Goal: Task Accomplishment & Management: Complete application form

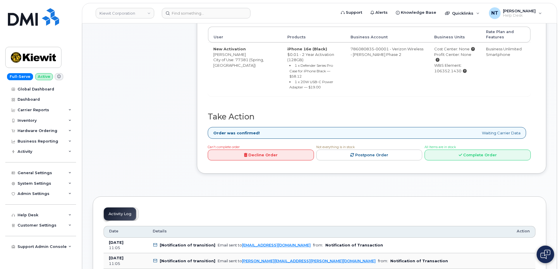
scroll to position [205, 0]
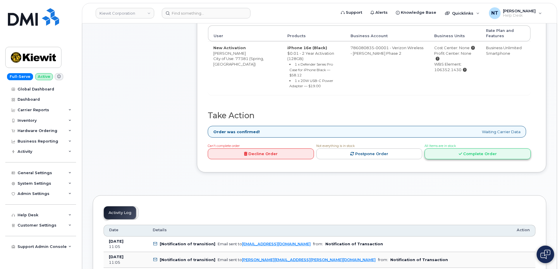
click at [479, 148] on link "Complete Order" at bounding box center [478, 153] width 106 height 11
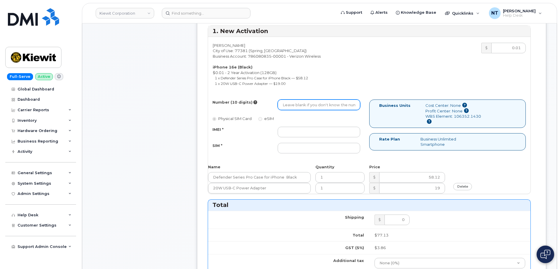
click at [297, 106] on input "Number (10 digits)" at bounding box center [319, 105] width 83 height 11
paste input "936-407-4122"
click at [302, 106] on input "936-407-4122" at bounding box center [319, 105] width 83 height 11
type input "9364074122"
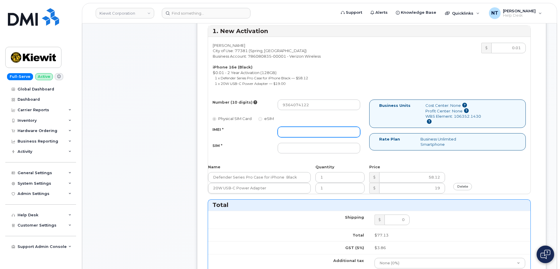
click at [297, 128] on input "IMEI *" at bounding box center [319, 132] width 83 height 11
paste input "354566765296910"
type input "354566765296910"
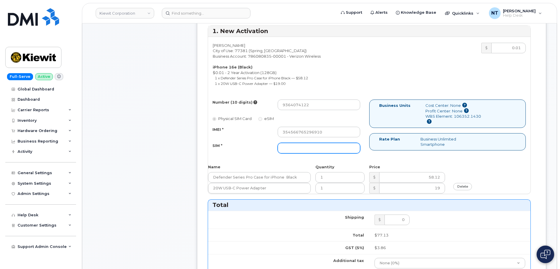
click at [306, 152] on input "SIM *" at bounding box center [319, 148] width 83 height 11
paste input "89043052010008889625001328378451"
type input "89043052010008889625001328378451"
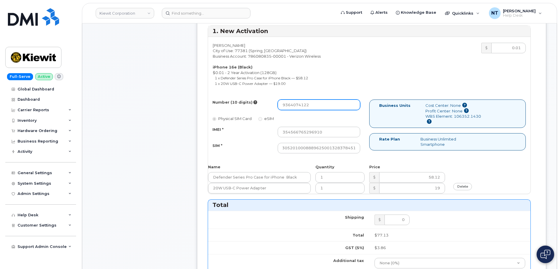
scroll to position [0, 0]
drag, startPoint x: 292, startPoint y: 107, endPoint x: 298, endPoint y: 107, distance: 5.9
click at [298, 107] on input "9364074122" at bounding box center [319, 105] width 83 height 11
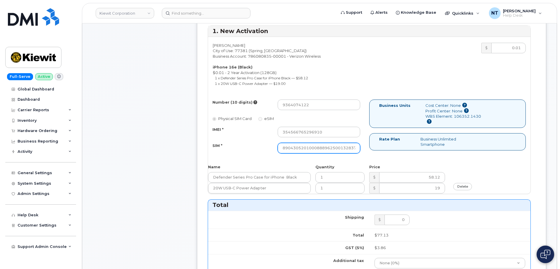
scroll to position [0, 11]
drag, startPoint x: 333, startPoint y: 148, endPoint x: 370, endPoint y: 148, distance: 37.5
click at [370, 148] on div "Number (10 digits) 9364074122 Physical SIM Card eSIM IMEI * 354566765296910 SIM…" at bounding box center [369, 129] width 323 height 59
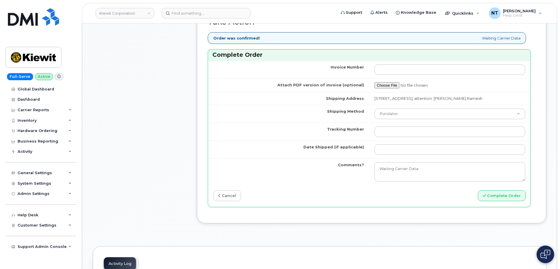
scroll to position [498, 0]
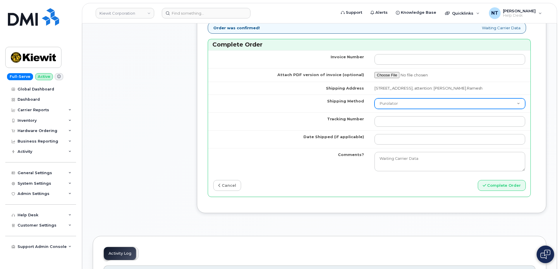
drag, startPoint x: 390, startPoint y: 110, endPoint x: 392, endPoint y: 114, distance: 4.6
click at [390, 109] on select "Purolator UPS FedEx Canada Post Courier Other Drop Off Pick Up" at bounding box center [450, 103] width 151 height 11
select select "FedEx"
click at [375, 104] on select "Purolator UPS FedEx Canada Post Courier Other Drop Off Pick Up" at bounding box center [450, 103] width 151 height 11
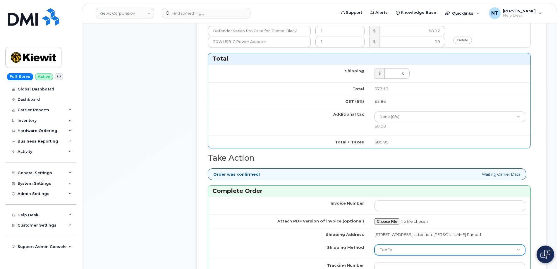
scroll to position [205, 0]
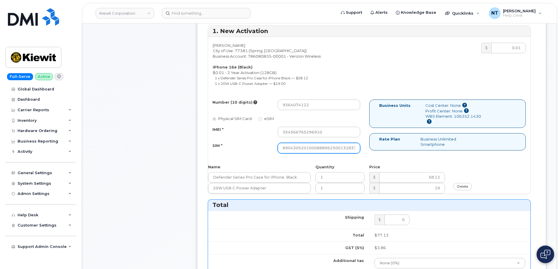
click at [333, 146] on input "89043052010008889625001328378451" at bounding box center [319, 148] width 83 height 11
drag, startPoint x: 348, startPoint y: 148, endPoint x: 381, endPoint y: 151, distance: 33.2
click at [381, 151] on div "Number (10 digits) 9364074122 Physical SIM Card eSIM IMEI * 354566765296910 SIM…" at bounding box center [369, 129] width 323 height 59
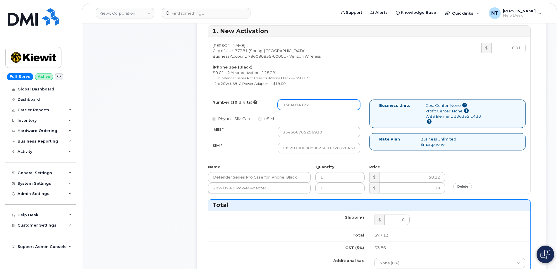
scroll to position [0, 0]
drag, startPoint x: 291, startPoint y: 105, endPoint x: 298, endPoint y: 107, distance: 7.2
click at [298, 107] on input "9364074122" at bounding box center [319, 105] width 83 height 11
click at [175, 140] on div "Comments Leave Comment" at bounding box center [140, 197] width 94 height 636
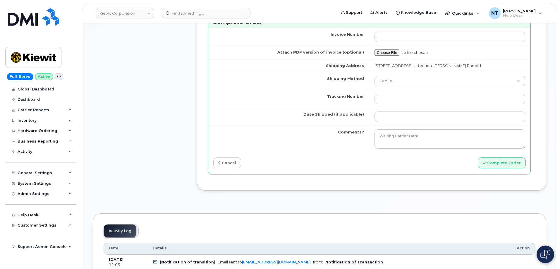
scroll to position [527, 0]
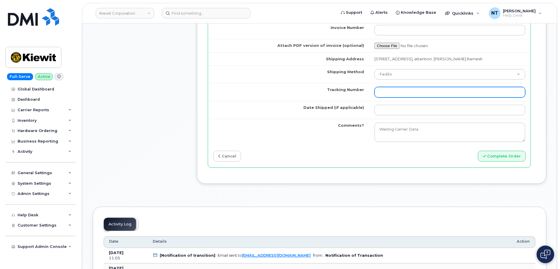
click at [390, 97] on input "Tracking Number" at bounding box center [450, 92] width 151 height 11
paste input "444401112655"
type input "444401112655"
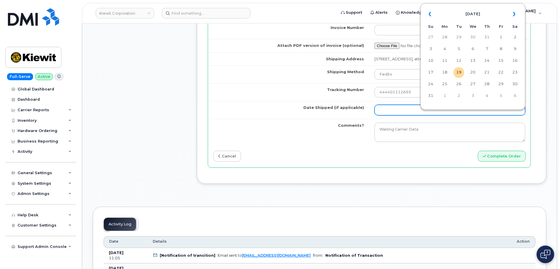
click at [390, 113] on input "Date Shipped (if applicable)" at bounding box center [450, 110] width 151 height 11
type input "[DATE]"
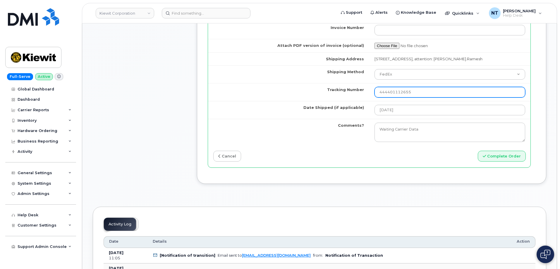
click at [412, 98] on input "444401112655" at bounding box center [450, 92] width 151 height 11
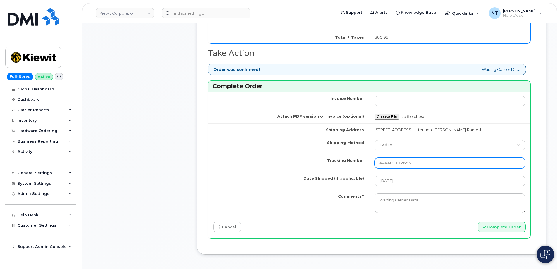
scroll to position [498, 0]
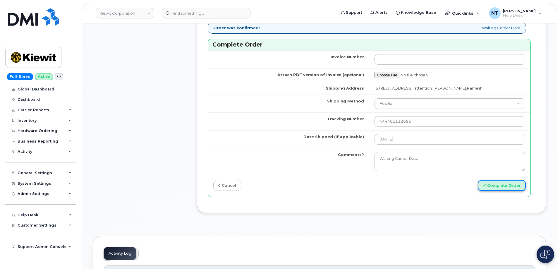
click at [502, 191] on button "Complete Order" at bounding box center [502, 185] width 48 height 11
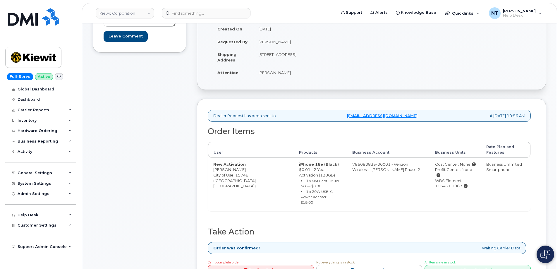
scroll to position [146, 0]
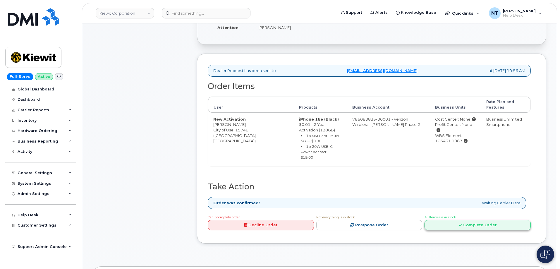
click at [498, 220] on link "Complete Order" at bounding box center [478, 225] width 106 height 11
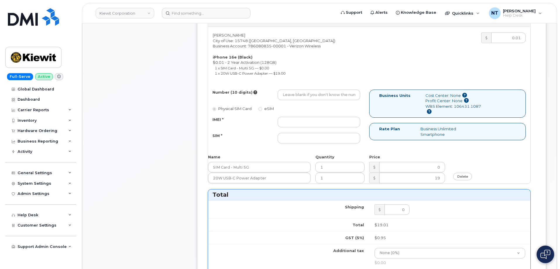
scroll to position [234, 0]
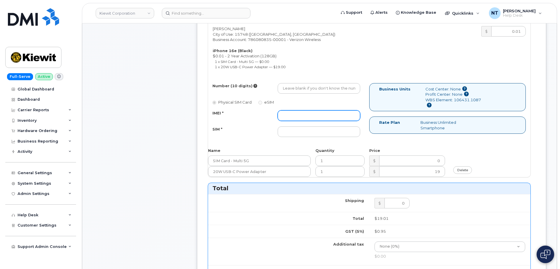
drag, startPoint x: 295, startPoint y: 112, endPoint x: 298, endPoint y: 113, distance: 3.4
click at [295, 112] on input "IMEI *" at bounding box center [319, 115] width 83 height 11
paste input "352700320740045"
type input "352700320740045"
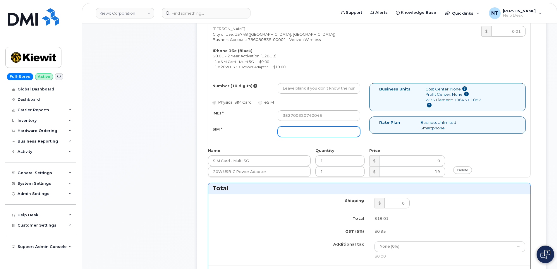
click at [328, 136] on input "SIM *" at bounding box center [319, 132] width 83 height 11
paste input "89043052010008889725002534334002"
type input "89043052010008889725002534334002"
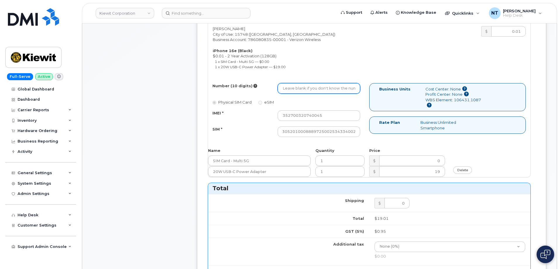
scroll to position [0, 0]
drag, startPoint x: 296, startPoint y: 88, endPoint x: 282, endPoint y: 82, distance: 14.5
click at [296, 88] on input "Number (10 digits)" at bounding box center [319, 88] width 83 height 11
paste input "724-717-9788"
click at [303, 87] on input "724-717-9788" at bounding box center [319, 88] width 83 height 11
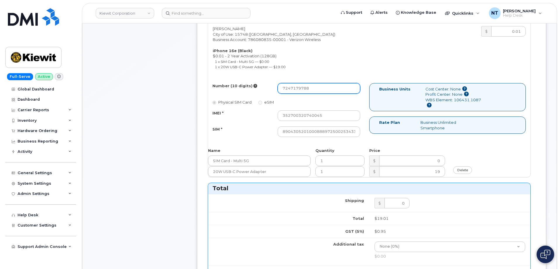
drag, startPoint x: 291, startPoint y: 90, endPoint x: 298, endPoint y: 91, distance: 7.1
click at [298, 91] on input "7247179788" at bounding box center [319, 88] width 83 height 11
type input "7247179788"
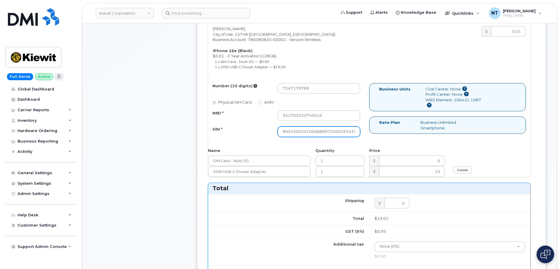
scroll to position [0, 11]
drag, startPoint x: 334, startPoint y: 131, endPoint x: 385, endPoint y: 135, distance: 51.7
click at [385, 135] on div "Number (10 digits) 7247179788 Physical SIM Card eSIM IMEI * 352700320740045 SIM…" at bounding box center [369, 112] width 323 height 59
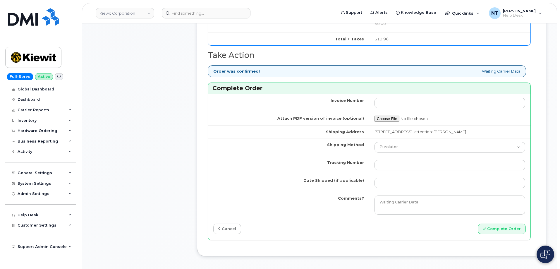
scroll to position [469, 0]
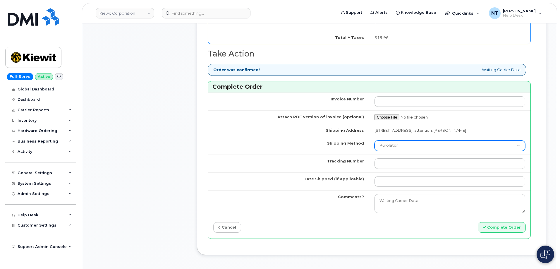
click at [406, 149] on select "Purolator UPS FedEx Canada Post Courier Other Drop Off Pick Up" at bounding box center [450, 146] width 151 height 11
select select "FedEx"
click at [375, 141] on select "Purolator UPS FedEx Canada Post Courier Other Drop Off Pick Up" at bounding box center [450, 146] width 151 height 11
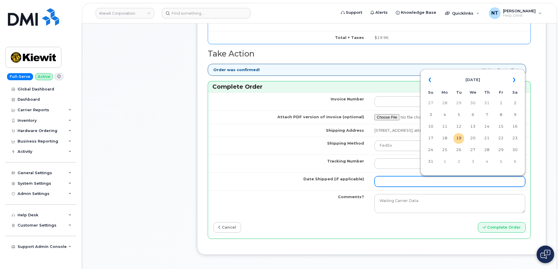
click at [411, 182] on input "Date Shipped (if applicable)" at bounding box center [450, 181] width 151 height 11
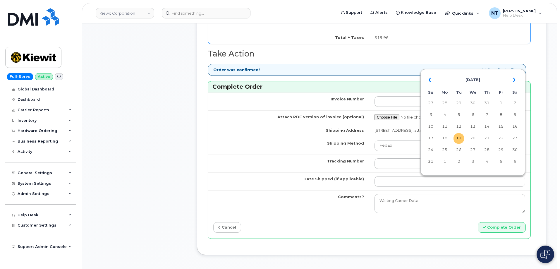
click at [458, 136] on td "19" at bounding box center [459, 138] width 11 height 11
type input "[DATE]"
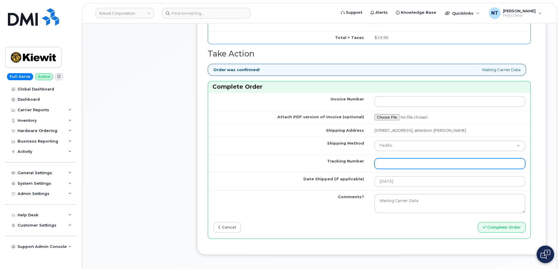
click at [408, 167] on input "Tracking Number" at bounding box center [450, 163] width 151 height 11
paste input "444401112666"
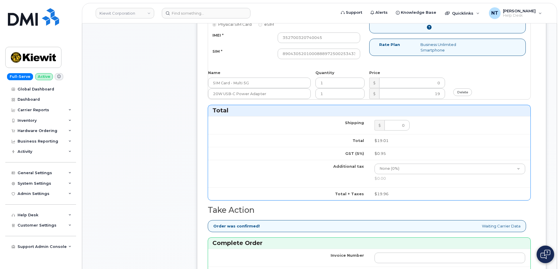
scroll to position [293, 0]
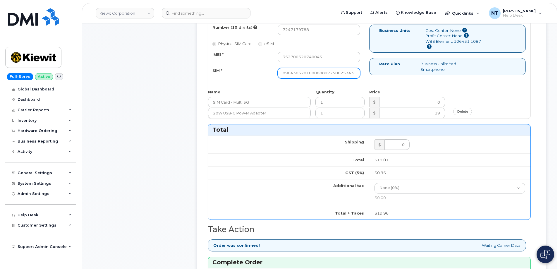
type input "444401112666"
drag, startPoint x: 342, startPoint y: 70, endPoint x: 387, endPoint y: 75, distance: 44.8
click at [387, 75] on div "Number (10 digits) 7247179788 Physical SIM Card eSIM IMEI * 352700320740045 SIM…" at bounding box center [369, 54] width 323 height 59
click at [171, 85] on div "Comments Leave Comment" at bounding box center [140, 115] width 94 height 649
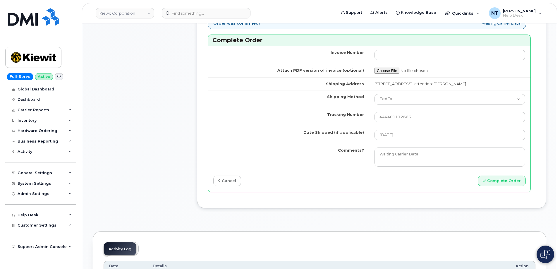
scroll to position [586, 0]
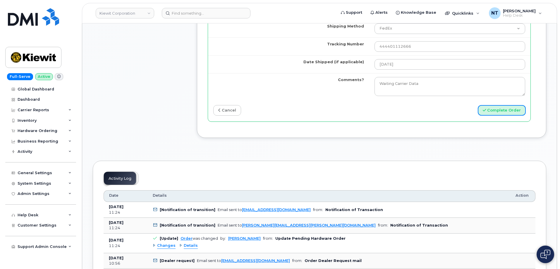
drag, startPoint x: 503, startPoint y: 115, endPoint x: 145, endPoint y: 98, distance: 358.8
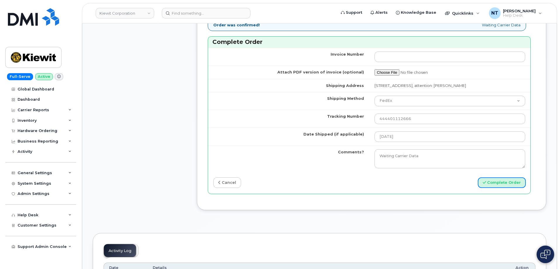
scroll to position [527, 0]
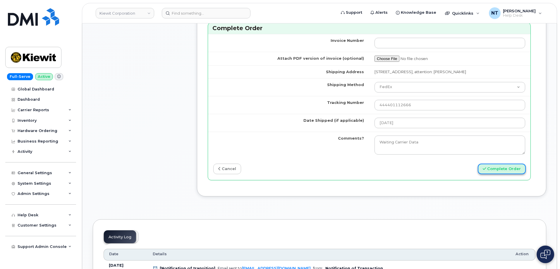
click at [505, 172] on button "Complete Order" at bounding box center [502, 169] width 48 height 11
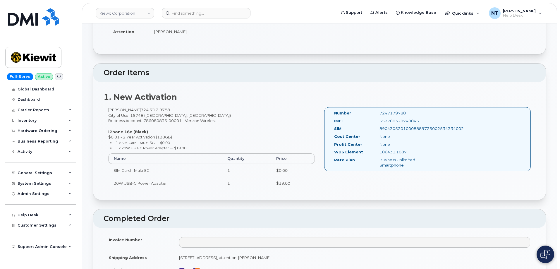
scroll to position [117, 0]
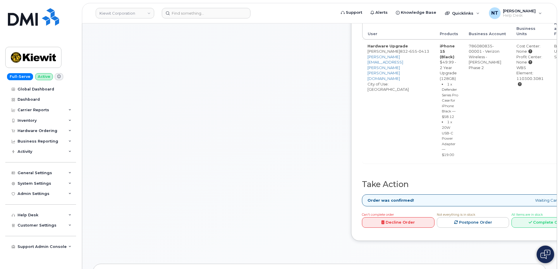
scroll to position [234, 0]
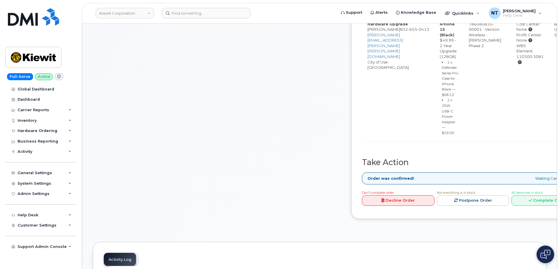
drag, startPoint x: 550, startPoint y: 211, endPoint x: 375, endPoint y: 119, distance: 197.5
click at [375, 119] on div "Dealer Request has been sent to [EMAIL_ADDRESS][DOMAIN_NAME] at [DATE] 10:45 AM…" at bounding box center [475, 86] width 249 height 266
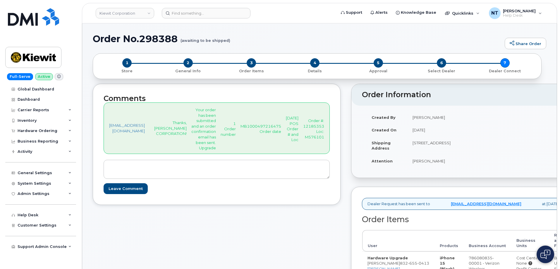
scroll to position [0, 0]
click at [341, 118] on div "Comments [EMAIL_ADDRESS][DOMAIN_NAME] Thanks, [PERSON_NAME] CORPORATION! Your o…" at bounding box center [217, 144] width 248 height 121
click at [362, 124] on div "Comments [EMAIL_ADDRESS][DOMAIN_NAME] Thanks, [PERSON_NAME] CORPORATION! Your o…" at bounding box center [320, 273] width 454 height 378
drag, startPoint x: 330, startPoint y: 124, endPoint x: 342, endPoint y: 95, distance: 31.0
click at [330, 95] on h2 "Comments" at bounding box center [217, 99] width 226 height 8
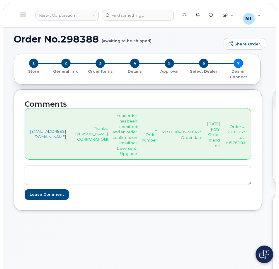
drag, startPoint x: 146, startPoint y: 255, endPoint x: 177, endPoint y: 250, distance: 31.4
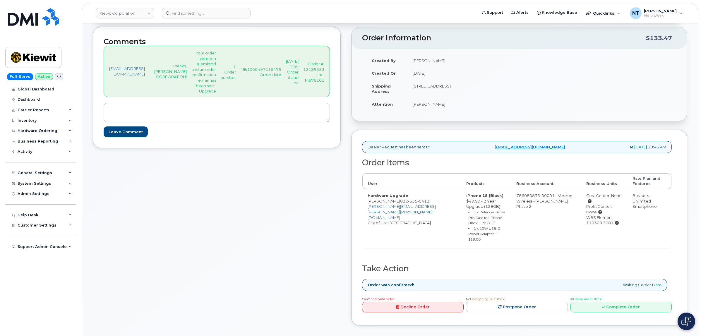
scroll to position [73, 0]
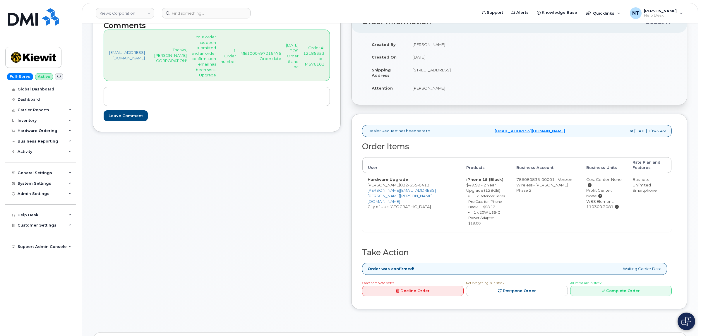
drag, startPoint x: 583, startPoint y: 209, endPoint x: 611, endPoint y: 209, distance: 28.1
click at [560, 209] on td "Cost Center: None Profit Center: None WBS Element: 110300.3081" at bounding box center [604, 202] width 46 height 59
click at [560, 209] on div "WBS Element: 110300.3081" at bounding box center [605, 204] width 36 height 11
click at [560, 269] on icon at bounding box center [603, 291] width 3 height 4
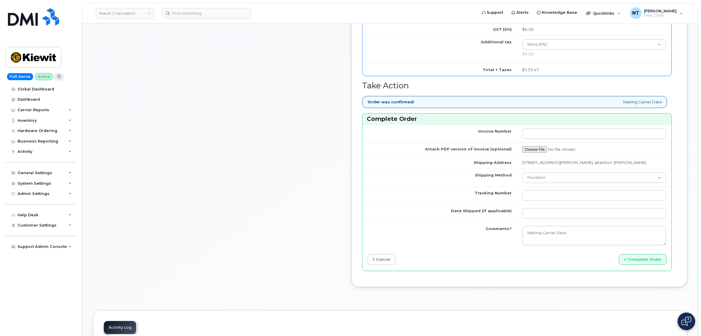
scroll to position [439, 0]
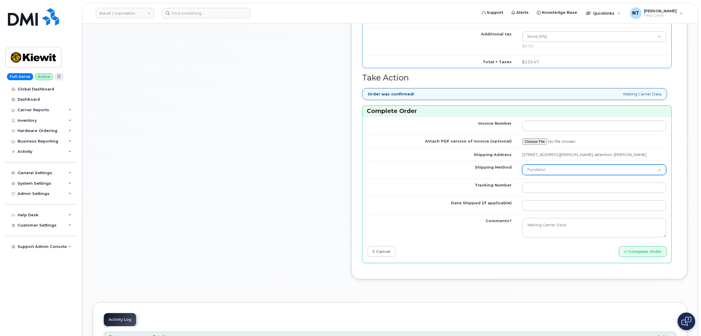
drag, startPoint x: 548, startPoint y: 167, endPoint x: 550, endPoint y: 175, distance: 7.8
click at [548, 167] on select "Purolator UPS FedEx Canada Post Courier Other Drop Off Pick Up" at bounding box center [594, 170] width 144 height 11
select select "FedEx"
click at [533, 167] on select "Purolator UPS FedEx Canada Post Courier Other Drop Off Pick Up" at bounding box center [594, 170] width 144 height 11
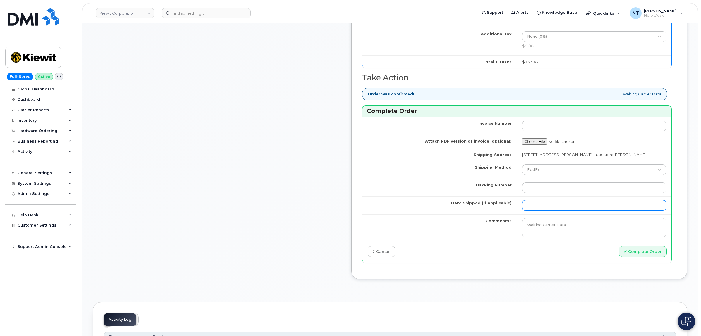
click at [560, 213] on td at bounding box center [594, 205] width 155 height 18
click at [560, 210] on input "Date Shipped (if applicable)" at bounding box center [594, 205] width 144 height 11
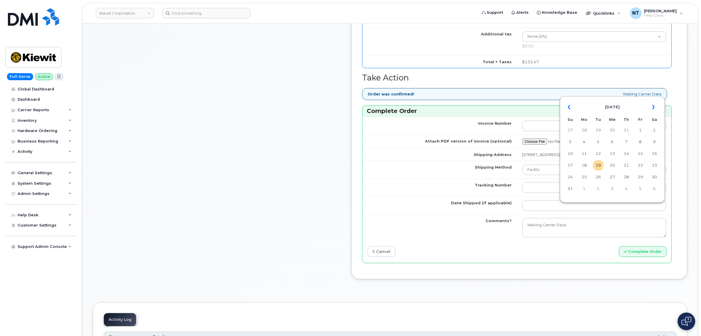
drag, startPoint x: 598, startPoint y: 162, endPoint x: 505, endPoint y: 198, distance: 99.3
click at [560, 162] on td "19" at bounding box center [598, 165] width 11 height 11
type input "[DATE]"
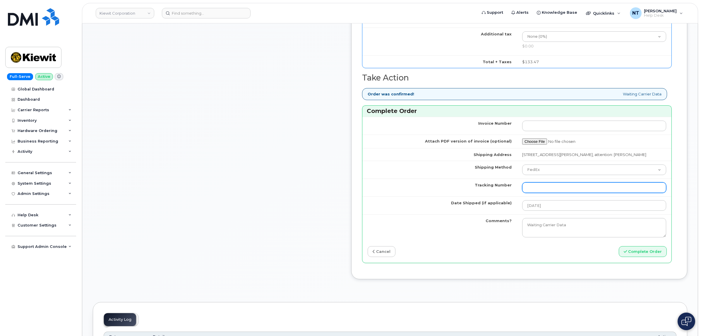
click at [560, 189] on input "Tracking Number" at bounding box center [594, 187] width 144 height 11
paste input "444401112677"
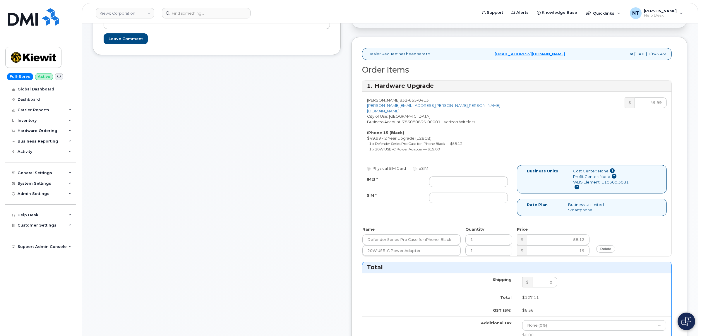
scroll to position [146, 0]
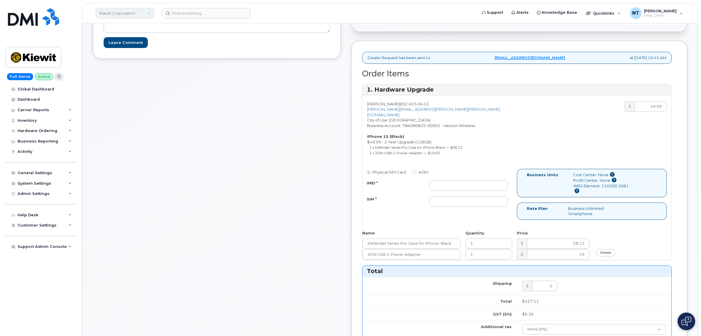
type input "444401112677"
click at [459, 180] on input "IMEI *" at bounding box center [468, 185] width 79 height 11
paste input "355135956739887"
type input "355135956739887"
click at [476, 201] on input "SIM *" at bounding box center [468, 201] width 79 height 11
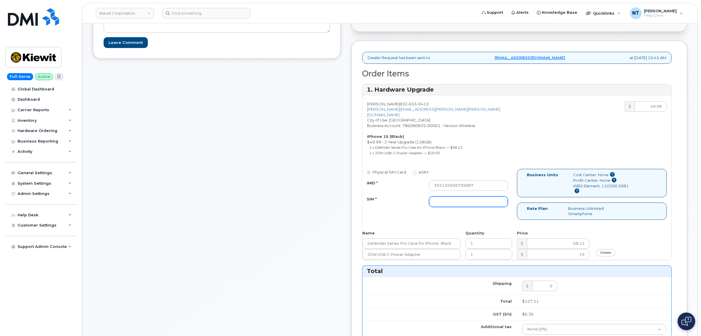
paste input "89049032007208888800192871987371"
type input "89049032007208888800192871987371"
click at [326, 203] on div "Comments jhelwagen@dminc.com Thanks, KIEWIT CORPORATION! Your order has been su…" at bounding box center [217, 260] width 248 height 644
drag, startPoint x: 463, startPoint y: 195, endPoint x: 530, endPoint y: 195, distance: 67.4
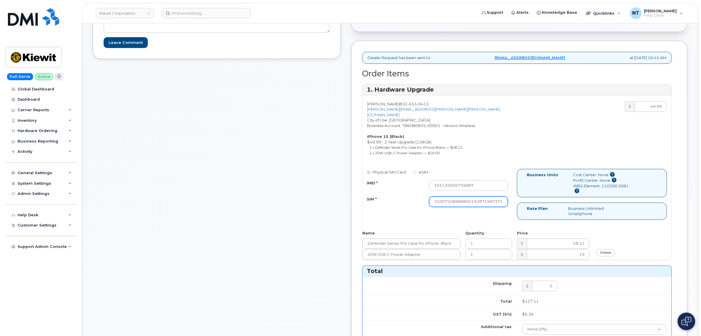
click at [530, 195] on div "Physical SIM Card eSIM IMEI * 355135956739887 SIM * 890490320072088888001928719…" at bounding box center [517, 197] width 309 height 56
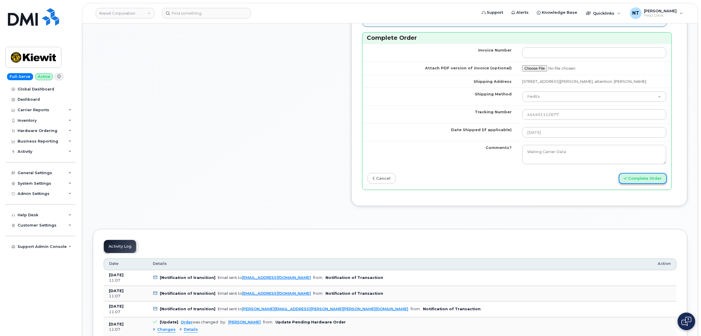
scroll to position [0, 0]
click at [560, 184] on button "Complete Order" at bounding box center [643, 178] width 48 height 11
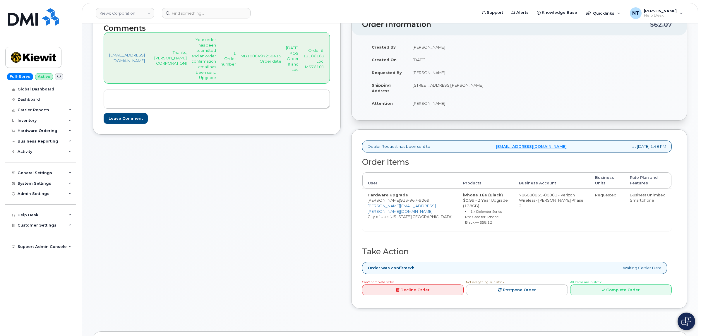
scroll to position [73, 0]
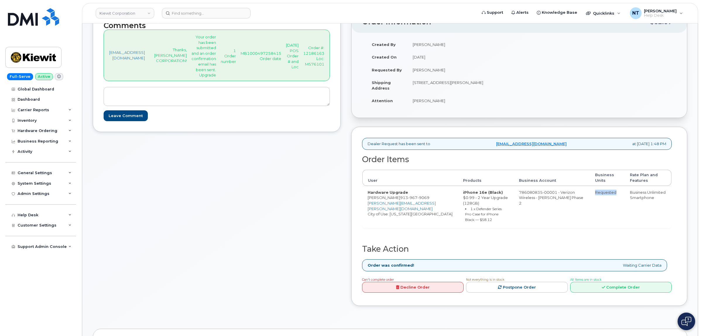
drag, startPoint x: 598, startPoint y: 194, endPoint x: 619, endPoint y: 196, distance: 21.8
click at [619, 196] on td "Requested" at bounding box center [607, 207] width 35 height 42
click at [617, 196] on td "Requested" at bounding box center [607, 207] width 35 height 42
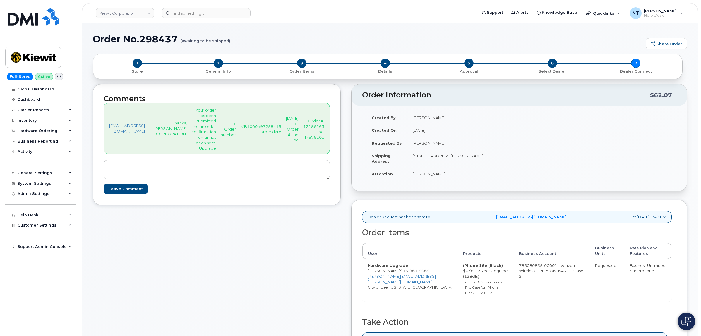
click at [362, 264] on div "Comments jhelwagen@dminc.com Thanks, KIEWIT CORPORATION! Your order has been su…" at bounding box center [390, 236] width 595 height 304
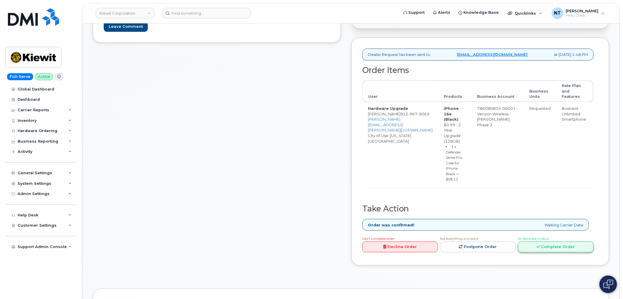
scroll to position [195, 0]
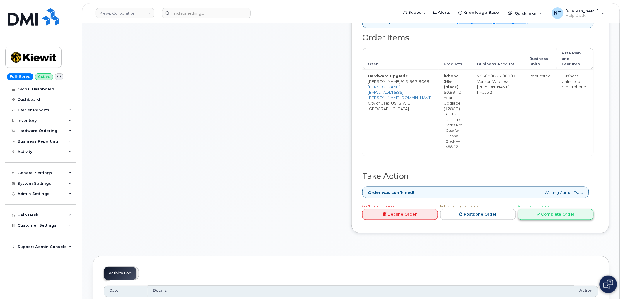
click at [570, 220] on link "Complete Order" at bounding box center [556, 214] width 76 height 11
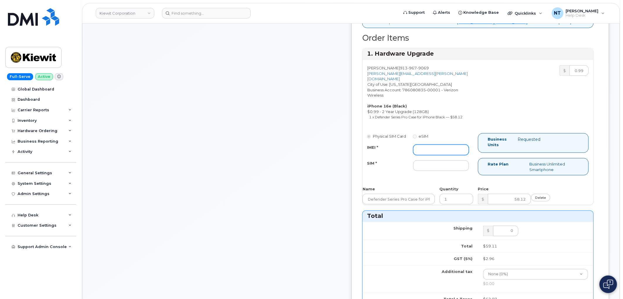
click at [463, 154] on input "IMEI *" at bounding box center [441, 150] width 56 height 11
paste input "350304979307594"
type input "350304979307594"
click at [445, 171] on input "SIM *" at bounding box center [441, 165] width 56 height 11
paste input "89043052010008889725001803612438"
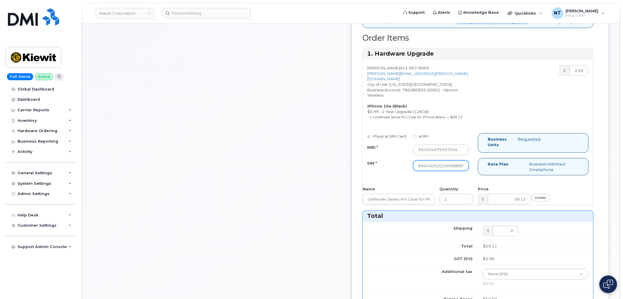
scroll to position [0, 44]
type input "89043052010008889725001803612438"
click at [324, 176] on div "Comments jhelwagen@dminc.com Thanks, KIEWIT CORPORATION! Your order has been su…" at bounding box center [217, 210] width 248 height 642
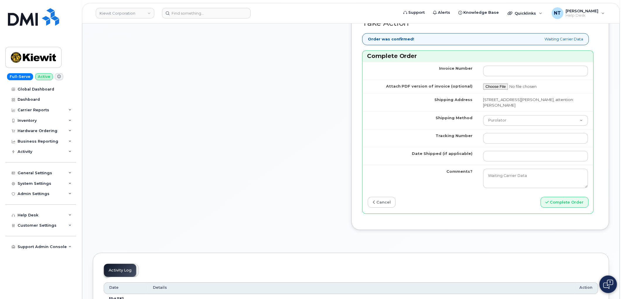
scroll to position [488, 0]
click at [530, 123] on select "Purolator UPS FedEx Canada Post Courier Other Drop Off Pick Up" at bounding box center [535, 120] width 105 height 11
select select "FedEx"
click at [493, 121] on select "Purolator UPS FedEx Canada Post Courier Other Drop Off Pick Up" at bounding box center [535, 120] width 105 height 11
click at [519, 161] on input "Date Shipped (if applicable)" at bounding box center [535, 156] width 105 height 11
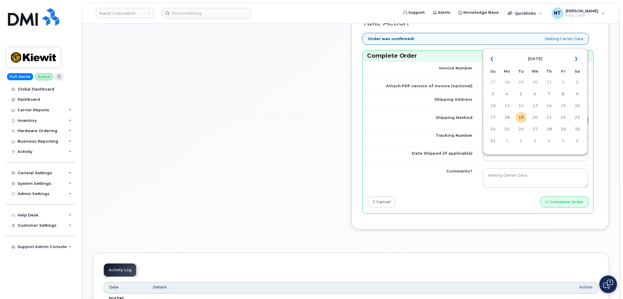
drag, startPoint x: 522, startPoint y: 119, endPoint x: 523, endPoint y: 123, distance: 4.8
click at [522, 119] on td "19" at bounding box center [521, 117] width 11 height 11
type input "[DATE]"
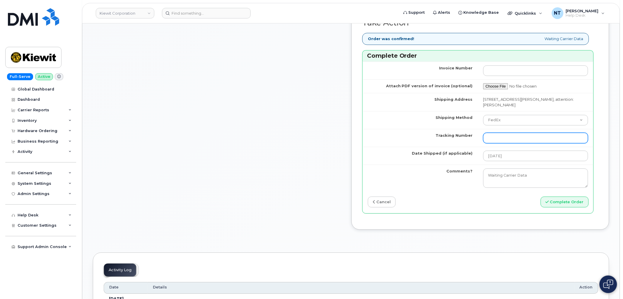
click at [518, 143] on input "Tracking Number" at bounding box center [535, 138] width 105 height 11
paste input "444401112714"
type input "444401112714"
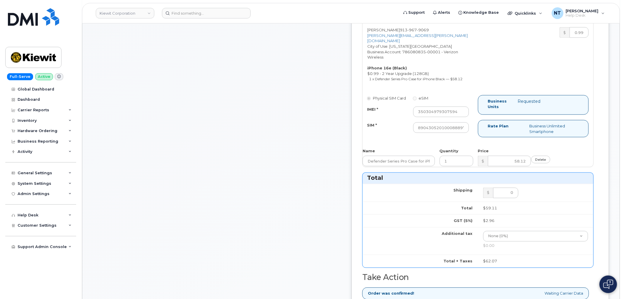
scroll to position [228, 0]
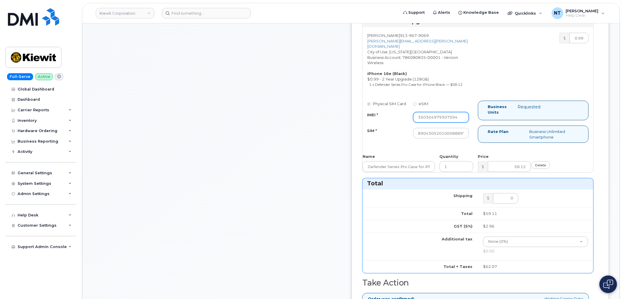
drag, startPoint x: 460, startPoint y: 124, endPoint x: 480, endPoint y: 124, distance: 19.9
click at [474, 123] on div "350304979307594" at bounding box center [441, 117] width 65 height 11
drag, startPoint x: 463, startPoint y: 140, endPoint x: 495, endPoint y: 144, distance: 32.5
click at [495, 144] on div "Physical SIM Card eSIM IMEI * 350304979307594 SIM * 890430520100088897250018036…" at bounding box center [478, 124] width 231 height 47
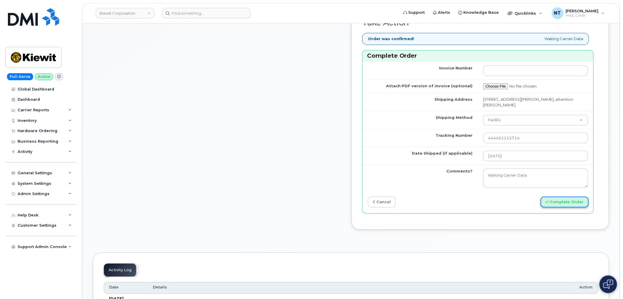
scroll to position [0, 0]
drag, startPoint x: 577, startPoint y: 211, endPoint x: 325, endPoint y: 150, distance: 259.8
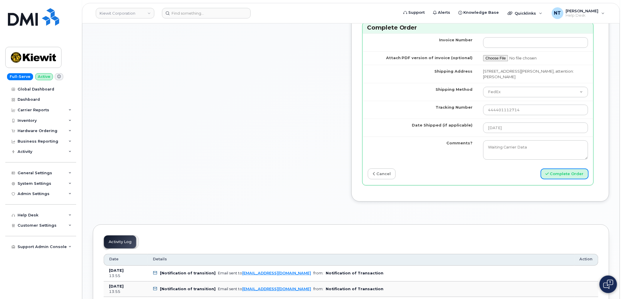
scroll to position [520, 0]
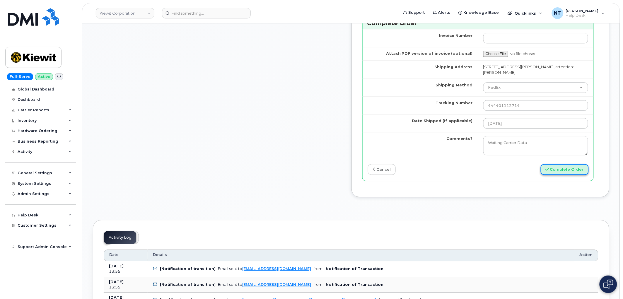
click at [562, 175] on button "Complete Order" at bounding box center [565, 169] width 48 height 11
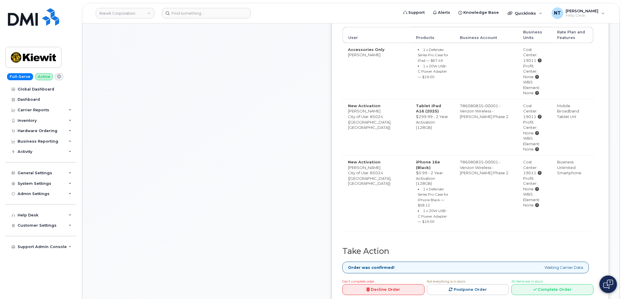
scroll to position [228, 0]
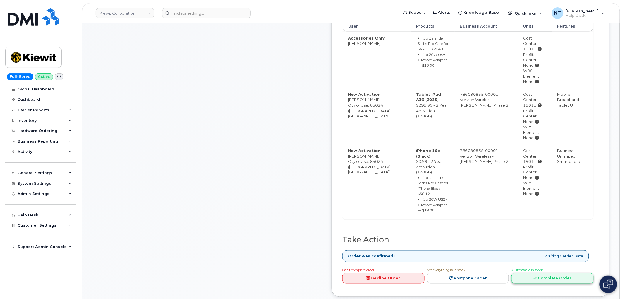
click at [561, 273] on link "Complete Order" at bounding box center [552, 278] width 82 height 11
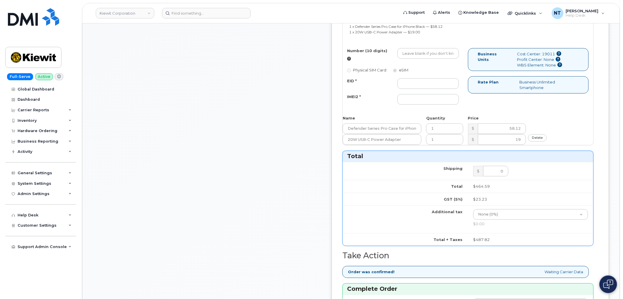
scroll to position [618, 0]
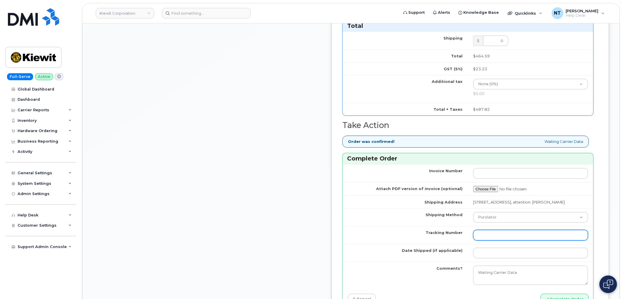
click at [499, 240] on input "Tracking Number" at bounding box center [530, 235] width 115 height 11
paste input "444401112758"
type input "444401112758"
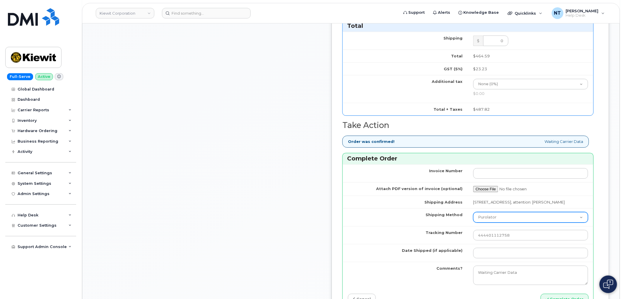
click at [506, 223] on select "Purolator UPS FedEx Canada Post Courier Other Drop Off Pick Up" at bounding box center [530, 217] width 115 height 11
select select "FedEx"
click at [483, 223] on select "Purolator UPS FedEx Canada Post Courier Other Drop Off Pick Up" at bounding box center [530, 217] width 115 height 11
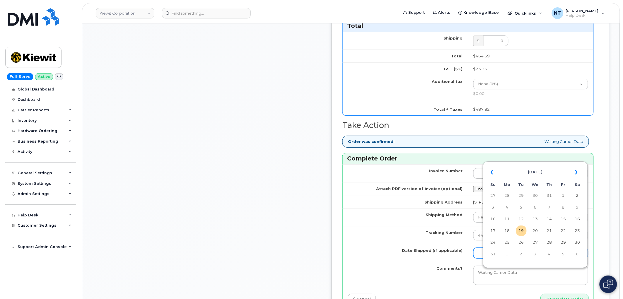
drag, startPoint x: 514, startPoint y: 276, endPoint x: 515, endPoint y: 271, distance: 5.3
click at [514, 258] on input "Date Shipped (if applicable)" at bounding box center [530, 253] width 115 height 11
type input "[DATE]"
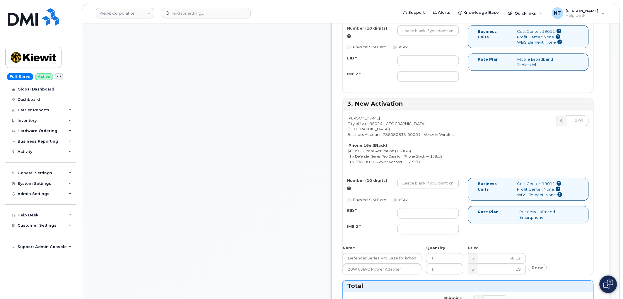
scroll to position [390, 0]
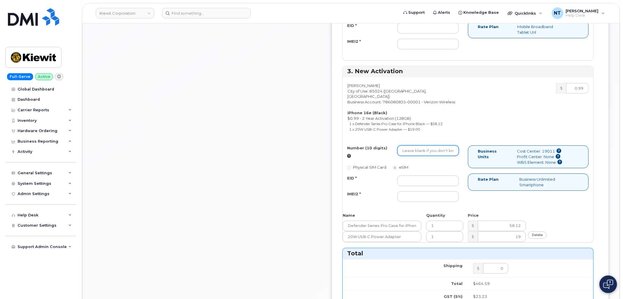
click at [423, 156] on input "Number (10 digits)" at bounding box center [427, 151] width 61 height 11
paste input "[PHONE_NUMBER]"
click at [438, 156] on input "[PHONE_NUMBER]" at bounding box center [427, 151] width 61 height 11
drag, startPoint x: 427, startPoint y: 163, endPoint x: 434, endPoint y: 164, distance: 7.4
click at [434, 156] on input "6025567427" at bounding box center [427, 151] width 61 height 11
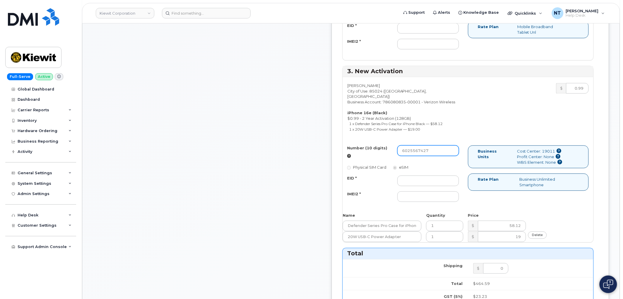
type input "6025567427"
click at [439, 186] on input "EID *" at bounding box center [427, 181] width 61 height 11
paste input "350304973878889"
type input "350304973878889"
drag, startPoint x: 461, startPoint y: 197, endPoint x: 393, endPoint y: 197, distance: 67.6
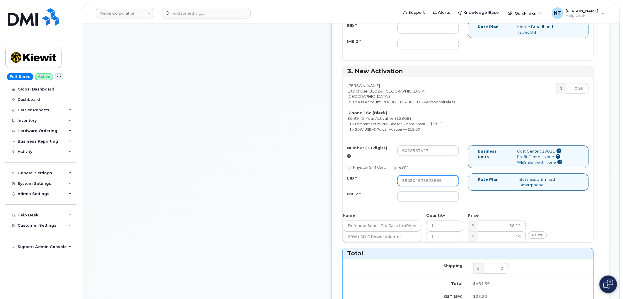
click at [393, 186] on div "EID * 350304973878889" at bounding box center [403, 181] width 121 height 11
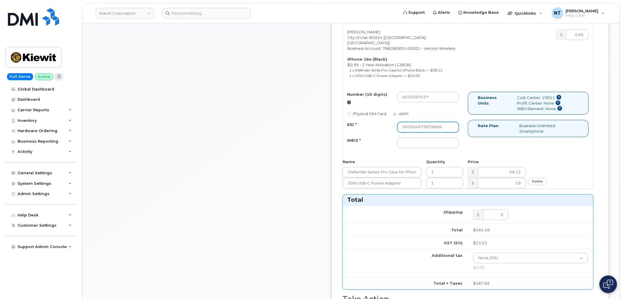
scroll to position [423, 0]
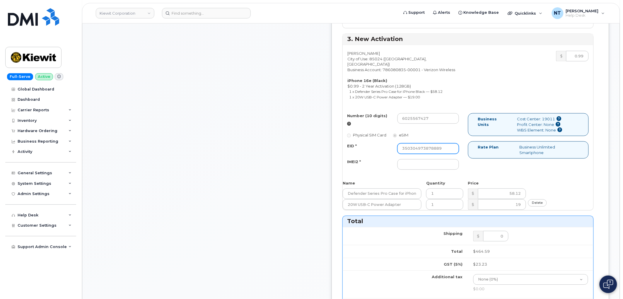
click at [456, 154] on input "350304973878889" at bounding box center [427, 148] width 61 height 11
drag, startPoint x: 460, startPoint y: 166, endPoint x: 389, endPoint y: 164, distance: 71.5
click at [389, 154] on div "EID * 350304973878889" at bounding box center [403, 148] width 121 height 11
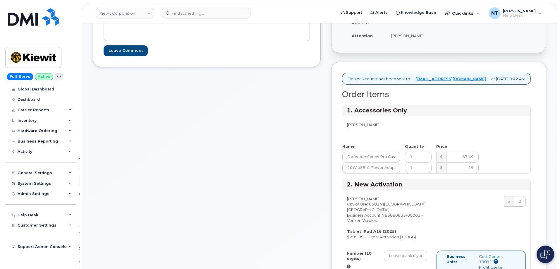
scroll to position [176, 0]
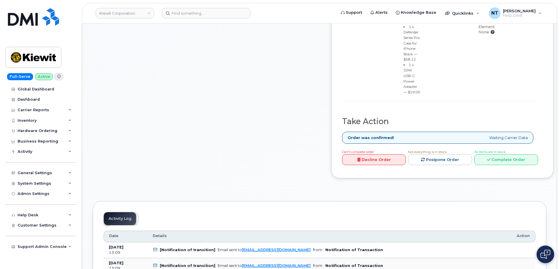
scroll to position [469, 0]
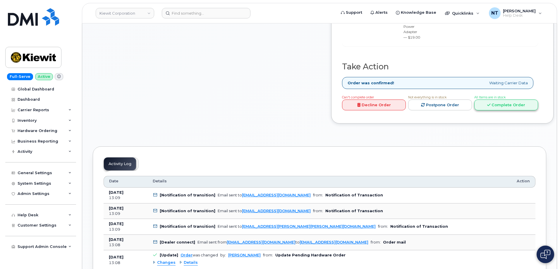
click at [506, 110] on link "Complete Order" at bounding box center [507, 105] width 64 height 11
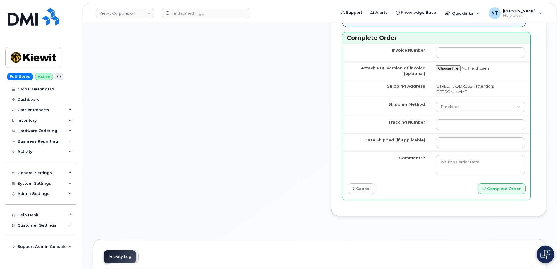
scroll to position [761, 0]
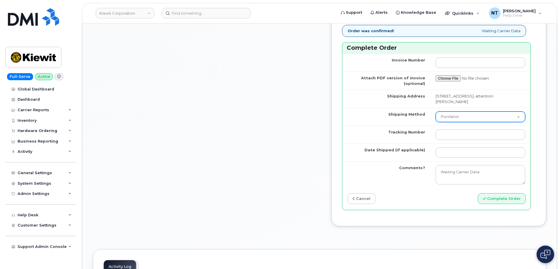
click at [452, 122] on select "Purolator UPS FedEx Canada Post Courier Other Drop Off Pick Up" at bounding box center [481, 117] width 90 height 11
select select "FedEx"
click at [436, 122] on select "Purolator UPS FedEx Canada Post Courier Other Drop Off Pick Up" at bounding box center [481, 117] width 90 height 11
click at [450, 161] on td at bounding box center [481, 152] width 100 height 18
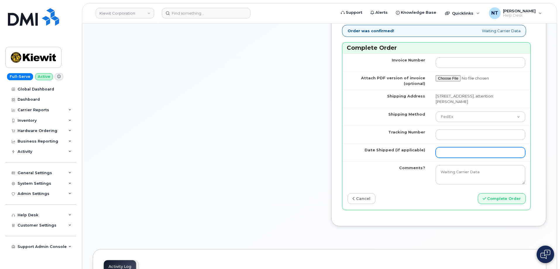
click at [450, 158] on input "Date Shipped (if applicable)" at bounding box center [481, 152] width 90 height 11
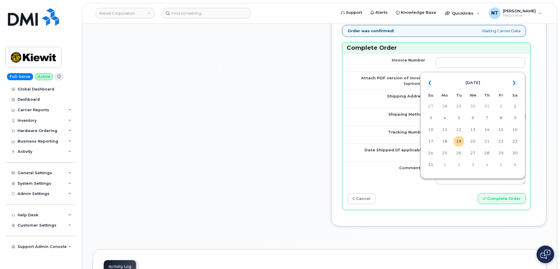
drag, startPoint x: 459, startPoint y: 140, endPoint x: 450, endPoint y: 149, distance: 13.3
click at [459, 140] on td "19" at bounding box center [459, 141] width 11 height 11
type input "[DATE]"
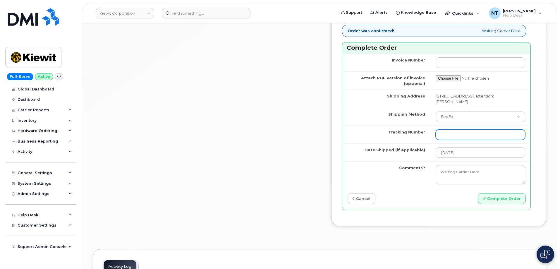
click at [452, 140] on input "Tracking Number" at bounding box center [481, 134] width 90 height 11
paste input "444401112758"
type input "444401112758"
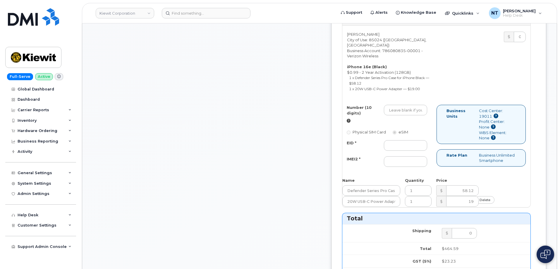
scroll to position [469, 0]
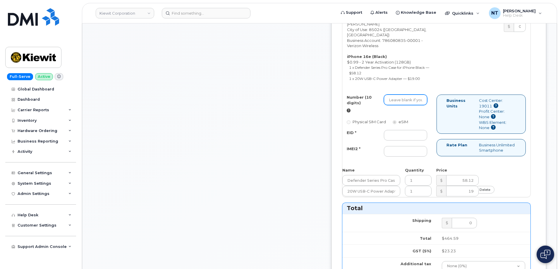
click at [411, 105] on input "Number (10 digits)" at bounding box center [405, 100] width 43 height 11
paste input "[PHONE_NUMBER]"
click at [423, 105] on input "[PHONE_NUMBER]" at bounding box center [405, 100] width 43 height 11
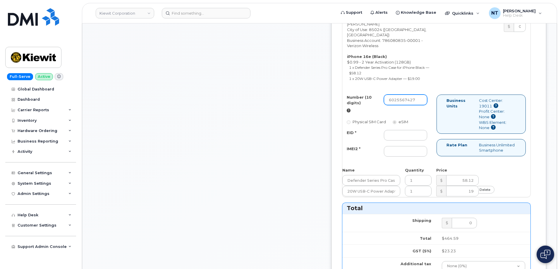
drag, startPoint x: 413, startPoint y: 128, endPoint x: 421, endPoint y: 129, distance: 7.1
click at [421, 105] on input "6025567427" at bounding box center [405, 100] width 43 height 11
type input "6025567427"
click at [417, 141] on input "EID *" at bounding box center [405, 135] width 43 height 11
paste input "89043052010008889624034797254427"
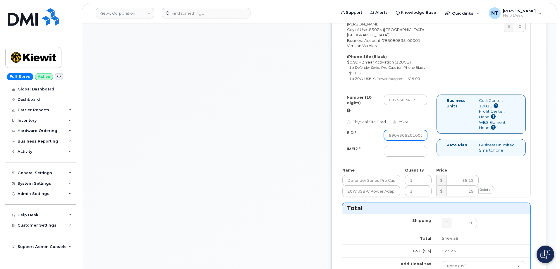
scroll to position [0, 56]
type input "89043052010008889624034797254427"
click at [419, 157] on input "IMEI2 *" at bounding box center [405, 151] width 43 height 11
paste input "350304973655790"
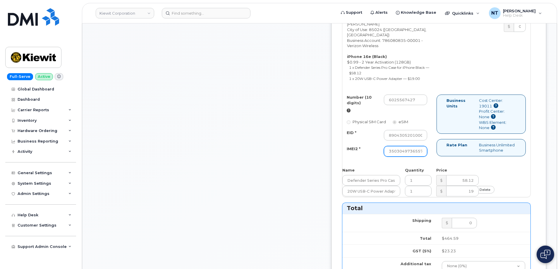
scroll to position [0, 12]
type input "350304973655790"
click at [320, 178] on div "Comments jhelwagen@dminc.com Thanks, KIEWIT CORPORATION! Your order has been su…" at bounding box center [207, 72] width 228 height 913
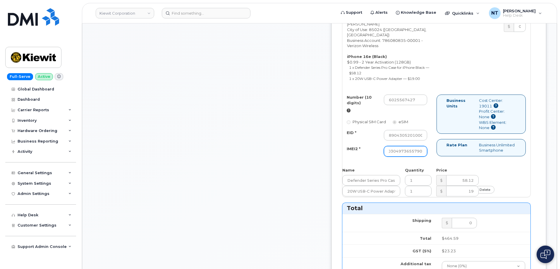
drag, startPoint x: 417, startPoint y: 177, endPoint x: 448, endPoint y: 181, distance: 31.1
click at [448, 162] on div "Number (10 digits) 6025567427 Physical SIM Card eSIM EID * 89043052010008889624…" at bounding box center [437, 128] width 188 height 67
drag, startPoint x: 424, startPoint y: 162, endPoint x: 459, endPoint y: 163, distance: 34.6
click at [459, 162] on div "Number (10 digits) 6025567427 Physical SIM Card eSIM EID * 89043052010008889624…" at bounding box center [437, 128] width 188 height 67
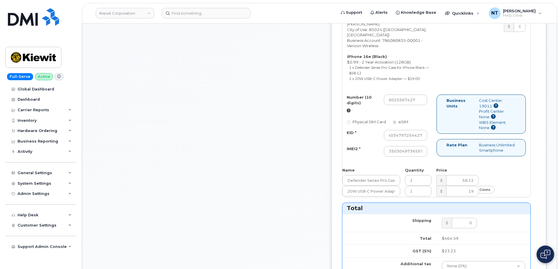
click at [437, 162] on div "Number (10 digits) 6025567427 Physical SIM Card eSIM EID * 89043052010008889624…" at bounding box center [390, 128] width 94 height 67
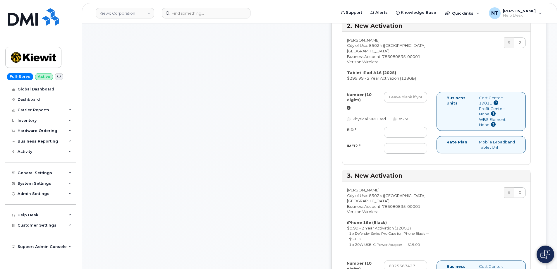
scroll to position [381, 0]
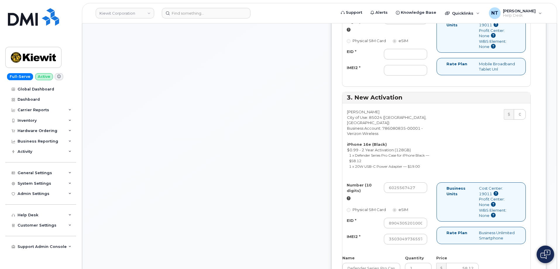
drag, startPoint x: 498, startPoint y: 51, endPoint x: 486, endPoint y: 51, distance: 12.3
click at [486, 28] on div "Cost Center: 19011" at bounding box center [497, 22] width 37 height 11
copy div "19011"
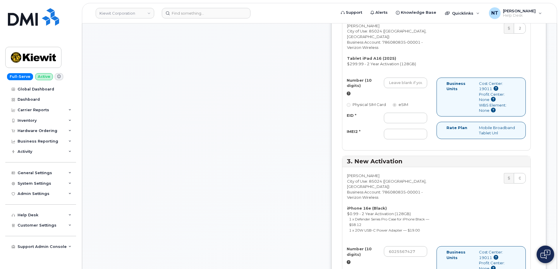
scroll to position [322, 0]
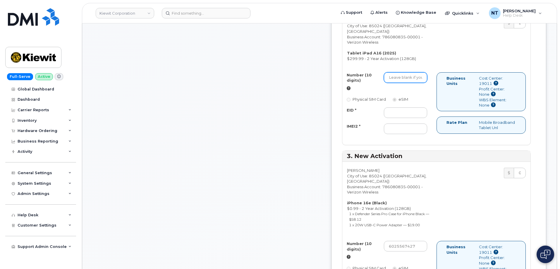
click at [420, 83] on input "Number (10 digits)" at bounding box center [405, 77] width 43 height 11
paste input "602-556-8898"
click at [422, 83] on input "602-556-8898" at bounding box center [405, 77] width 43 height 11
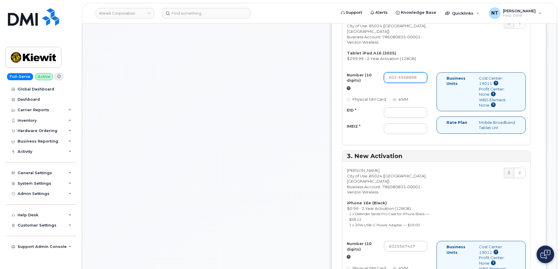
click at [415, 83] on input "602-5568898" at bounding box center [405, 77] width 43 height 11
drag, startPoint x: 413, startPoint y: 105, endPoint x: 421, endPoint y: 106, distance: 7.1
click at [421, 83] on input "6025568898" at bounding box center [405, 77] width 43 height 11
type input "6025568898"
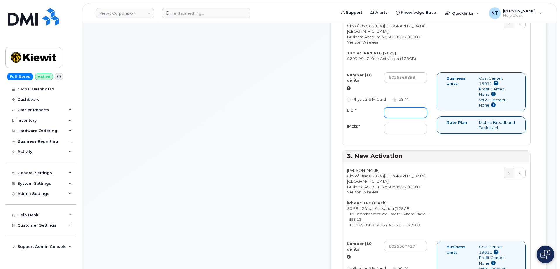
click at [418, 118] on input "EID *" at bounding box center [405, 112] width 43 height 11
paste input "89049032007408888700207576800248"
type input "89049032007408888700207576800248"
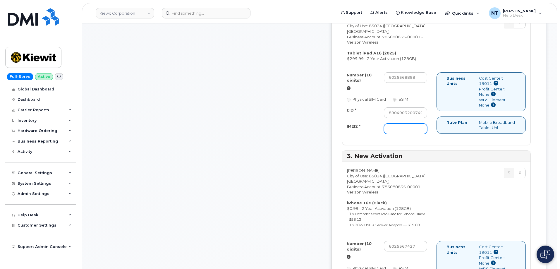
click at [411, 134] on input "IMEI2 *" at bounding box center [405, 129] width 43 height 11
paste input "355205564297675"
type input "355205564297675"
click at [321, 171] on div "Comments jhelwagen@dminc.com Thanks, KIEWIT CORPORATION! Your order has been su…" at bounding box center [207, 218] width 228 height 913
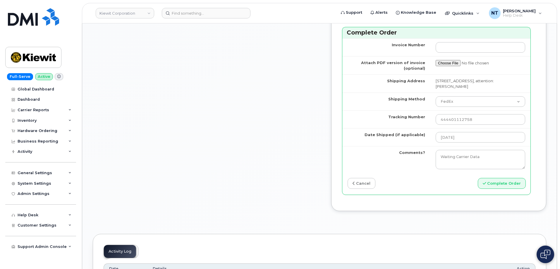
scroll to position [791, 0]
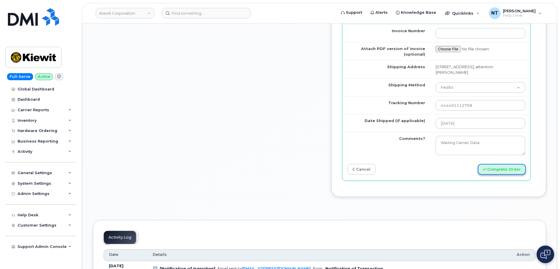
click at [501, 175] on button "Complete Order" at bounding box center [502, 169] width 48 height 11
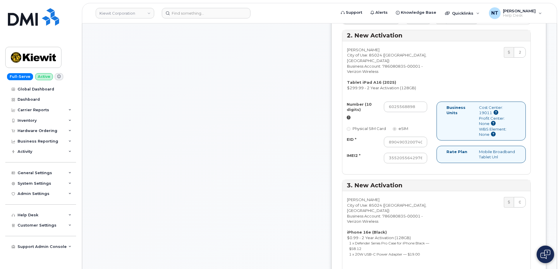
scroll to position [283, 0]
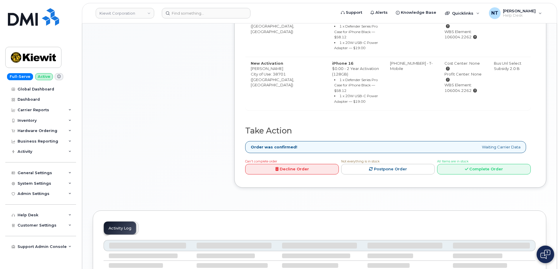
scroll to position [322, 0]
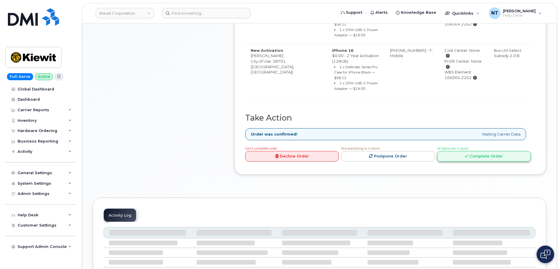
click at [492, 151] on link "Complete Order" at bounding box center [484, 156] width 94 height 11
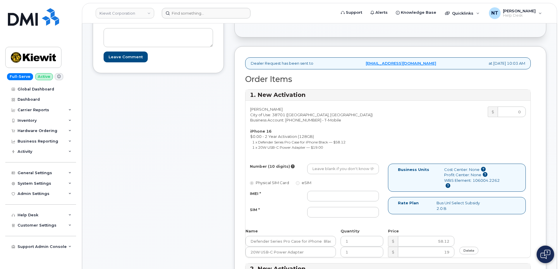
scroll to position [146, 0]
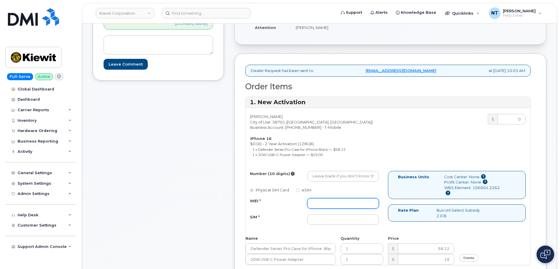
click at [342, 204] on input "IMEI *" at bounding box center [343, 203] width 72 height 11
paste input "352306395527554"
type input "352306395527554"
click at [338, 223] on input "SIM *" at bounding box center [343, 219] width 72 height 11
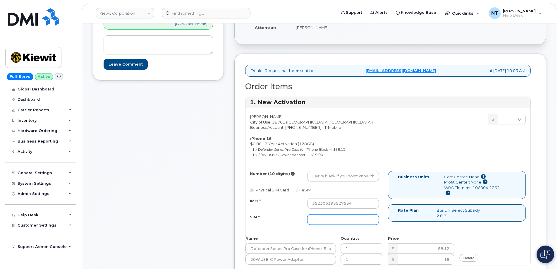
paste input "89049032007408885200211788174473"
type input "89049032007408885200211788174473"
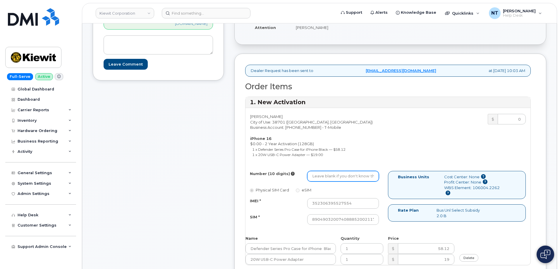
click at [336, 178] on input "Number (10 digits)" at bounding box center [343, 176] width 72 height 11
paste input "[PHONE_NUMBER]"
click at [341, 178] on input "[PHONE_NUMBER]" at bounding box center [343, 176] width 72 height 11
click at [331, 179] on input "662-3605294" at bounding box center [343, 176] width 72 height 11
type input "6623605294"
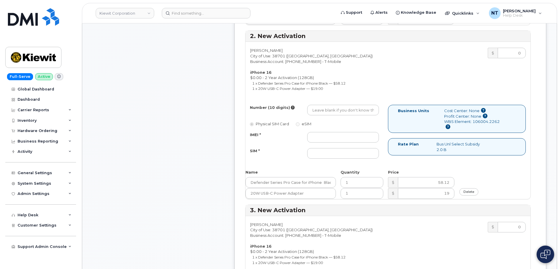
scroll to position [410, 0]
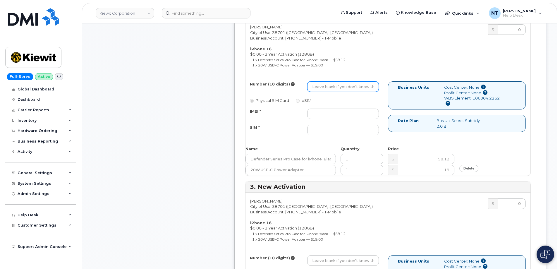
click at [339, 89] on input "Number (10 digits)" at bounding box center [343, 86] width 72 height 11
paste input "[PHONE_NUMBER]"
click at [341, 89] on input "[PHONE_NUMBER]" at bounding box center [343, 86] width 72 height 11
click at [332, 87] on input "662-3605698" at bounding box center [343, 86] width 72 height 11
drag, startPoint x: 330, startPoint y: 87, endPoint x: 337, endPoint y: 89, distance: 7.2
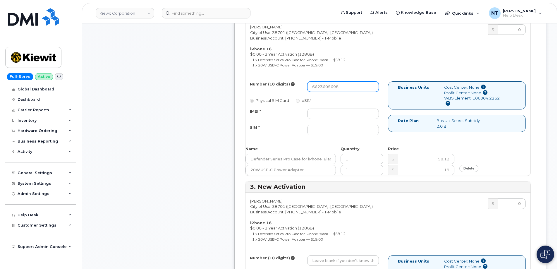
click at [337, 89] on input "6623605698" at bounding box center [343, 86] width 72 height 11
type input "6623605698"
click at [335, 112] on input "IMEI *" at bounding box center [343, 114] width 72 height 11
paste input "352306395743938"
type input "352306395743938"
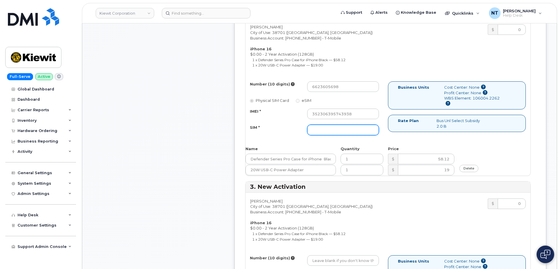
click at [349, 135] on input "SIM *" at bounding box center [343, 130] width 72 height 11
paste input "89049032007408885200211788298536"
type input "89049032007408885200211788298536"
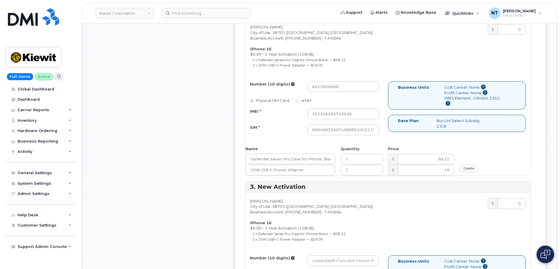
click at [195, 134] on div "Comments jhelwagen@dminc.com Thank you for your order! An email confirmation ha…" at bounding box center [158, 175] width 131 height 1002
drag, startPoint x: 387, startPoint y: 136, endPoint x: 400, endPoint y: 137, distance: 12.6
click at [400, 137] on div "Number (10 digits) 6623605698 Physical SIM Card eSIM IMEI * 352306395743938 SIM…" at bounding box center [388, 110] width 285 height 59
click at [196, 132] on div "Comments jhelwagen@dminc.com Thank you for your order! An email confirmation ha…" at bounding box center [158, 175] width 131 height 1002
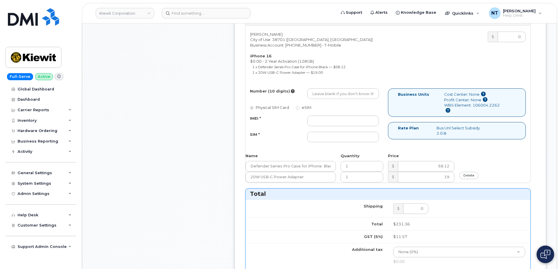
scroll to position [586, 0]
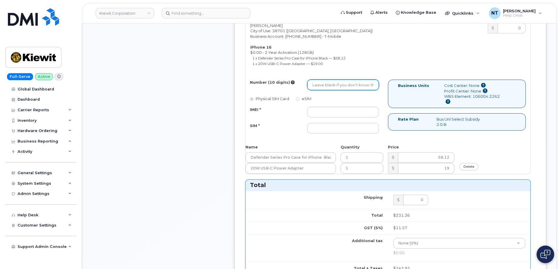
click at [331, 88] on input "Number (10 digits)" at bounding box center [343, 85] width 72 height 11
paste input "662-360-5402"
click at [340, 85] on input "662-360-5402" at bounding box center [343, 85] width 72 height 11
click at [331, 86] on input "662-3605402" at bounding box center [343, 85] width 72 height 11
drag, startPoint x: 330, startPoint y: 86, endPoint x: 337, endPoint y: 87, distance: 7.2
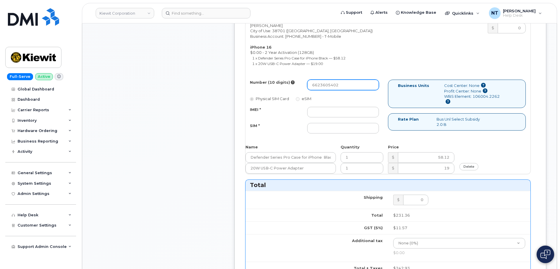
click at [337, 87] on input "6623605402" at bounding box center [343, 85] width 72 height 11
type input "6623605402"
click at [348, 112] on input "IMEI *" at bounding box center [343, 112] width 72 height 11
paste input "352306395561728"
type input "352306395561728"
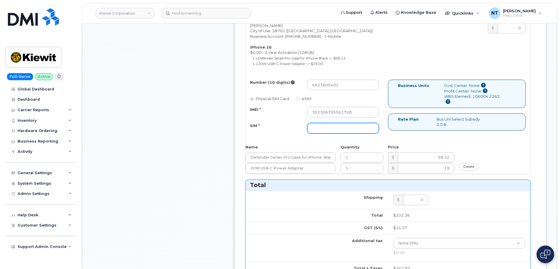
drag, startPoint x: 343, startPoint y: 126, endPoint x: 335, endPoint y: 125, distance: 7.9
click at [343, 126] on input "SIM *" at bounding box center [343, 128] width 72 height 11
paste input "89049032007408885200215579235270"
type input "89049032007408885200215579235270"
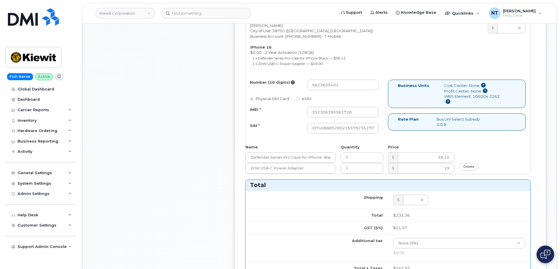
drag, startPoint x: 361, startPoint y: 127, endPoint x: 394, endPoint y: 131, distance: 33.7
click at [394, 131] on div "Number (10 digits) 6623605402 Physical SIM Card eSIM IMEI * 352306395561728 SIM…" at bounding box center [388, 109] width 285 height 59
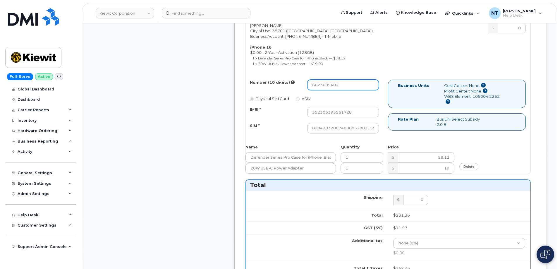
drag, startPoint x: 331, startPoint y: 86, endPoint x: 336, endPoint y: 87, distance: 5.3
click at [336, 87] on input "6623605402" at bounding box center [343, 85] width 72 height 11
click at [331, 85] on input "6623605402" at bounding box center [343, 85] width 72 height 11
drag, startPoint x: 330, startPoint y: 85, endPoint x: 337, endPoint y: 87, distance: 7.2
click at [337, 87] on input "6623605402" at bounding box center [343, 85] width 72 height 11
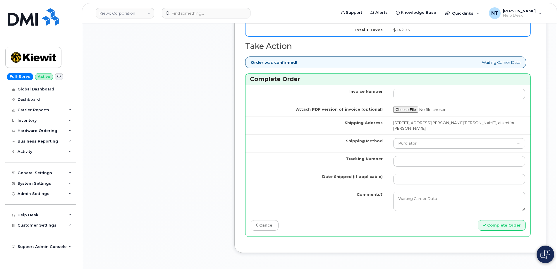
scroll to position [849, 0]
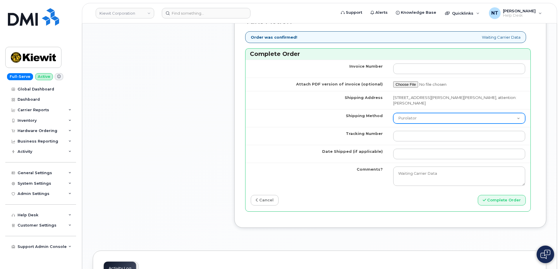
click at [423, 119] on select "Purolator UPS FedEx Canada Post Courier Other Drop Off Pick Up" at bounding box center [460, 118] width 132 height 11
select select "FedEx"
click at [399, 113] on select "Purolator UPS FedEx Canada Post Courier Other Drop Off Pick Up" at bounding box center [460, 118] width 132 height 11
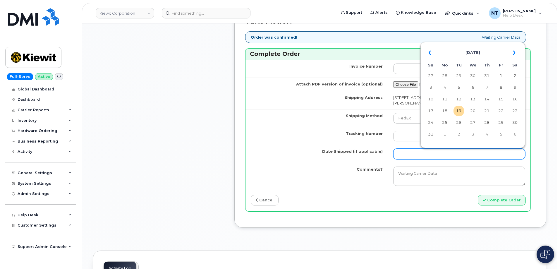
drag, startPoint x: 417, startPoint y: 153, endPoint x: 424, endPoint y: 152, distance: 7.4
click at [417, 153] on input "Date Shipped (if applicable)" at bounding box center [460, 154] width 132 height 11
click at [458, 112] on td "19" at bounding box center [459, 111] width 11 height 11
type input "[DATE]"
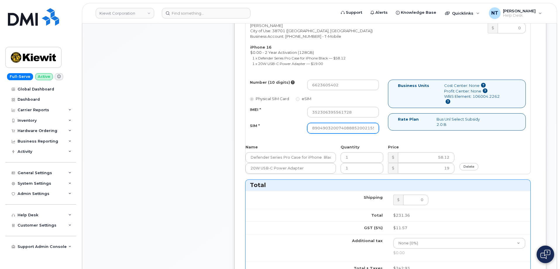
scroll to position [0, 26]
drag, startPoint x: 360, startPoint y: 128, endPoint x: 400, endPoint y: 128, distance: 39.8
click at [400, 128] on div "Number (10 digits) 6623605402 Physical SIM Card eSIM IMEI * 352306395561728 SIM…" at bounding box center [388, 109] width 285 height 59
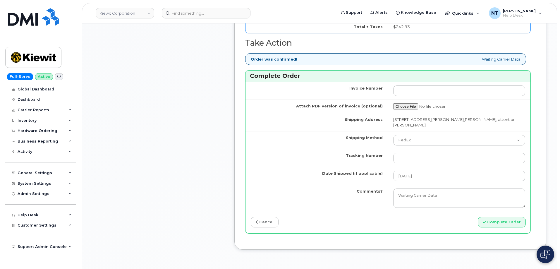
scroll to position [849, 0]
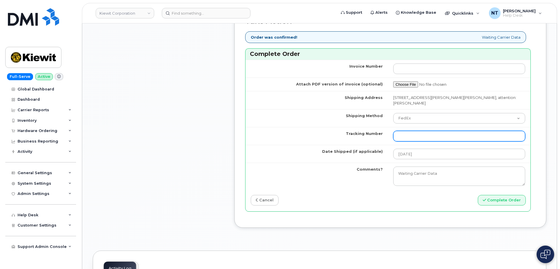
click at [409, 137] on input "Tracking Number" at bounding box center [460, 136] width 132 height 11
paste input "444401112769"
type input "444401112769"
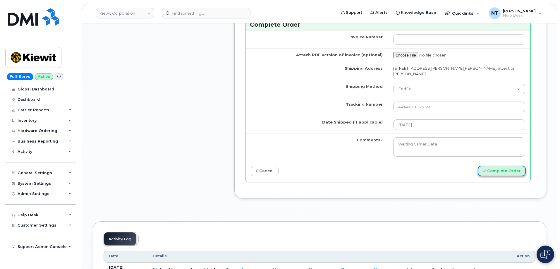
click at [501, 172] on button "Complete Order" at bounding box center [502, 171] width 48 height 11
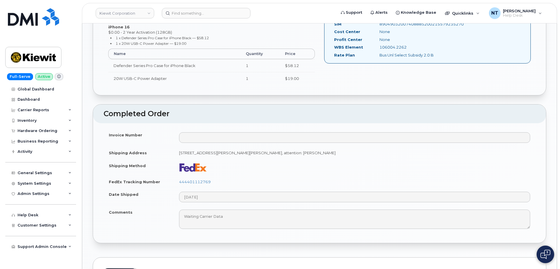
scroll to position [556, 0]
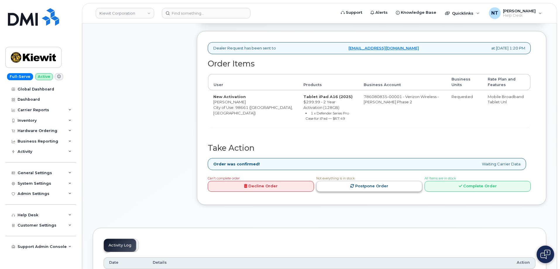
scroll to position [176, 0]
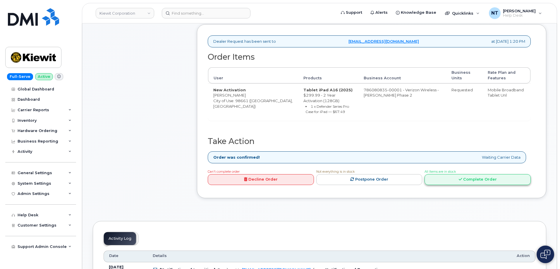
click at [452, 180] on link "Complete Order" at bounding box center [478, 179] width 106 height 11
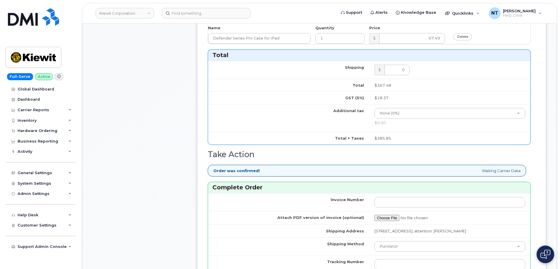
scroll to position [498, 0]
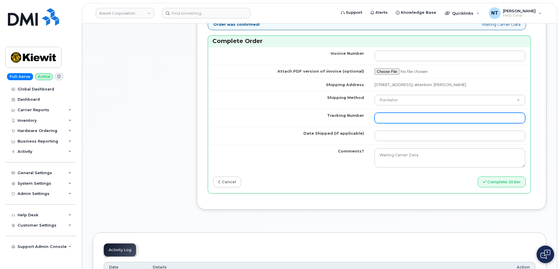
click at [412, 123] on input "Tracking Number" at bounding box center [450, 118] width 151 height 11
paste input "444401112770"
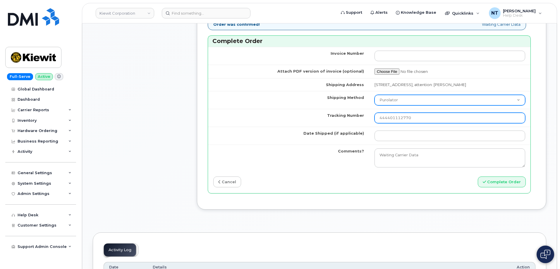
type input "444401112770"
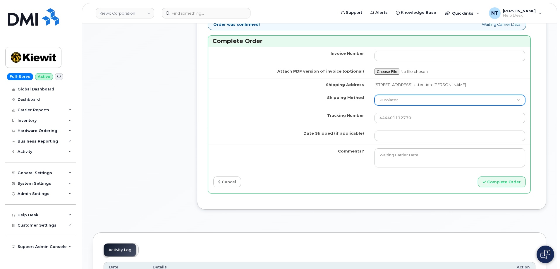
click at [395, 105] on select "Purolator UPS FedEx Canada Post Courier Other Drop Off Pick Up" at bounding box center [450, 100] width 151 height 11
select select "FedEx"
click at [375, 100] on select "Purolator UPS FedEx Canada Post Courier Other Drop Off Pick Up" at bounding box center [450, 100] width 151 height 11
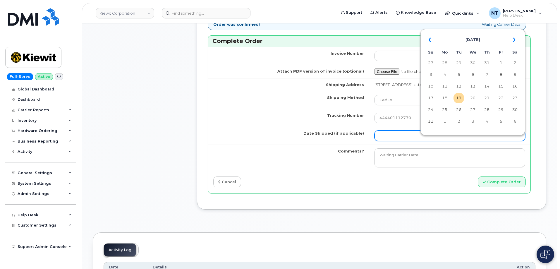
click at [395, 141] on input "Date Shipped (if applicable)" at bounding box center [450, 136] width 151 height 11
click at [459, 100] on td "19" at bounding box center [459, 98] width 11 height 11
type input "[DATE]"
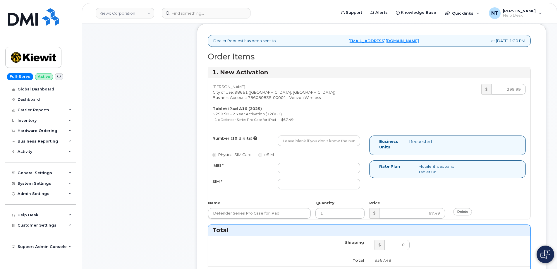
scroll to position [176, 0]
drag, startPoint x: 318, startPoint y: 148, endPoint x: 314, endPoint y: 145, distance: 5.6
click at [317, 148] on div "Number (10 digits) Physical SIM Card eSIM IMEI * SIM *" at bounding box center [288, 165] width 161 height 59
click at [311, 143] on input "Number (10 digits)" at bounding box center [319, 141] width 83 height 11
paste input "564-241-4874"
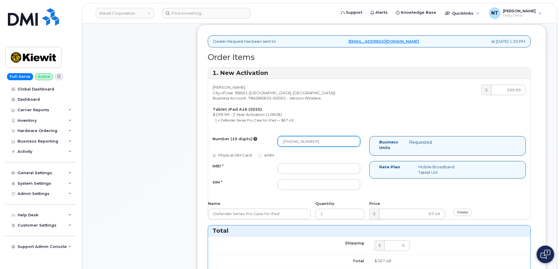
click at [302, 142] on input "564-241-4874" at bounding box center [319, 141] width 83 height 11
drag, startPoint x: 291, startPoint y: 142, endPoint x: 299, endPoint y: 142, distance: 7.9
click at [299, 142] on input "5642414874" at bounding box center [319, 141] width 83 height 11
type input "5642414874"
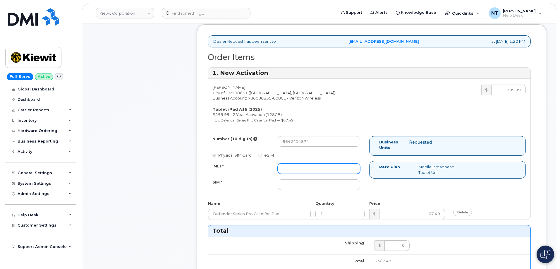
click at [305, 167] on input "IMEI *" at bounding box center [319, 168] width 83 height 11
paste input "355205565022882"
type input "355205565022882"
click at [138, 171] on div "Comments Leave Comment" at bounding box center [140, 224] width 94 height 632
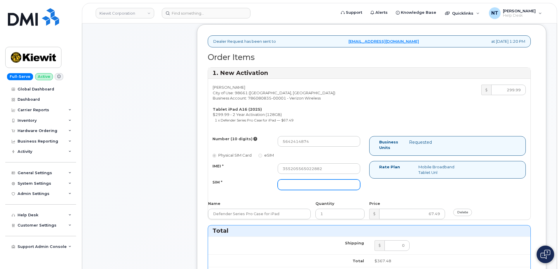
click at [316, 184] on input "SIM *" at bounding box center [319, 185] width 83 height 11
paste input "89049032007408888700218948805350"
type input "89049032007408888700218948805350"
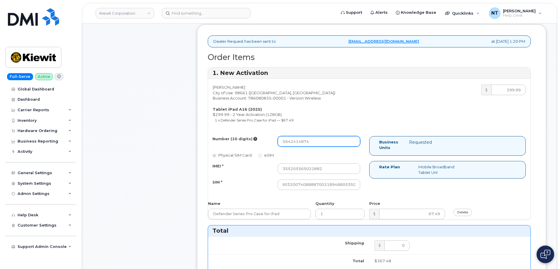
scroll to position [0, 0]
drag, startPoint x: 291, startPoint y: 143, endPoint x: 298, endPoint y: 144, distance: 7.1
click at [298, 144] on input "5642414874" at bounding box center [319, 141] width 83 height 11
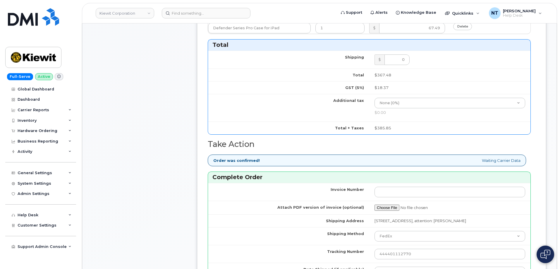
scroll to position [439, 0]
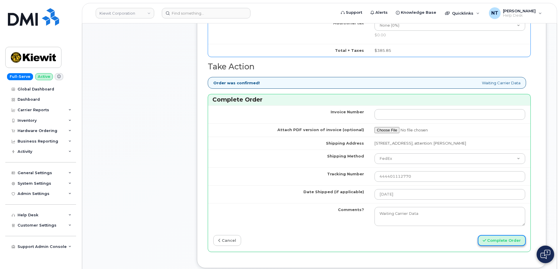
click at [501, 246] on button "Complete Order" at bounding box center [502, 240] width 48 height 11
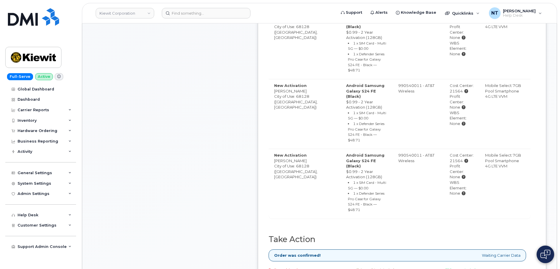
scroll to position [264, 0]
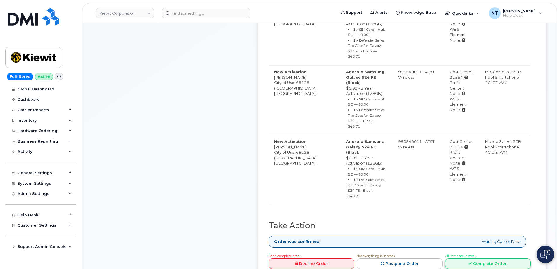
click at [485, 259] on link "Complete Order" at bounding box center [488, 264] width 86 height 11
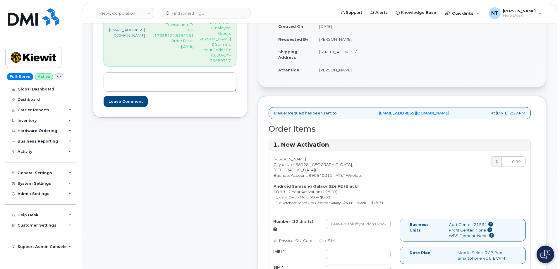
scroll to position [146, 0]
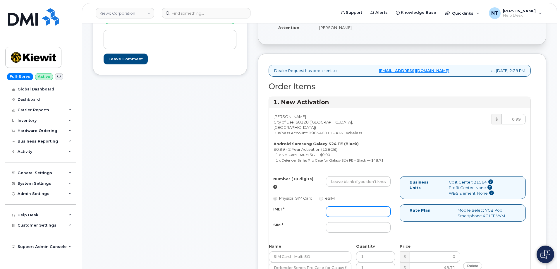
click at [348, 206] on input "IMEI *" at bounding box center [358, 211] width 65 height 11
paste input "355901953166188"
type input "355901953166188"
click at [341, 178] on input "Number (10 digits)" at bounding box center [358, 181] width 65 height 11
paste input "[PHONE_NUMBER]"
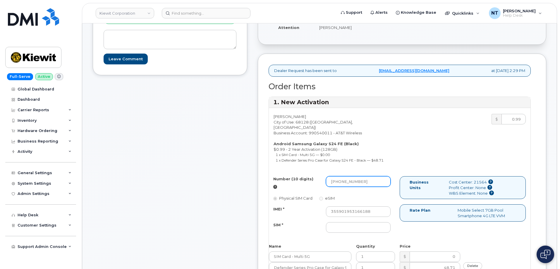
click at [349, 177] on input "[PHONE_NUMBER]" at bounding box center [358, 181] width 65 height 11
click at [341, 176] on input "402-2188753" at bounding box center [358, 181] width 65 height 11
type input "4022188753"
click at [348, 228] on div "Number (10 digits) 4022188753 Physical SIM Card eSIM IMEI * 355901953166188 SIM…" at bounding box center [334, 207] width 131 height 62
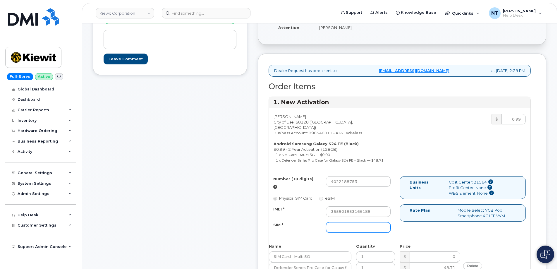
drag, startPoint x: 347, startPoint y: 222, endPoint x: 323, endPoint y: 218, distance: 24.4
click at [347, 222] on input "SIM *" at bounding box center [358, 227] width 65 height 11
paste input "89043051202300838925011025032914"
type input "89043051202300838925011025032914"
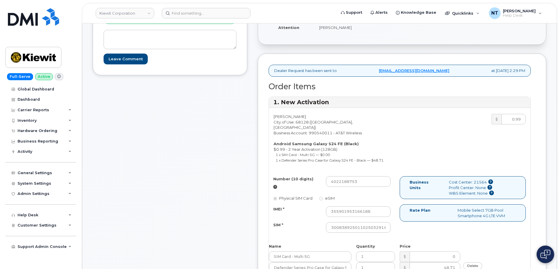
scroll to position [0, 0]
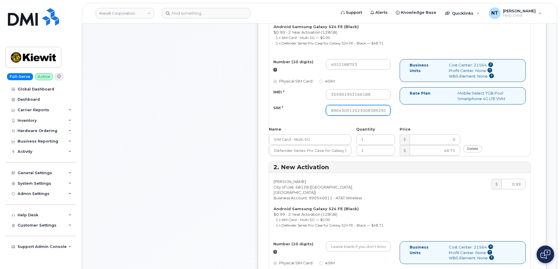
scroll to position [0, 29]
drag, startPoint x: 363, startPoint y: 105, endPoint x: 404, endPoint y: 110, distance: 41.3
click at [404, 110] on div "Number (10 digits) 4022188753 Physical SIM Card eSIM IMEI * 355901953166188 SIM…" at bounding box center [400, 90] width 262 height 62
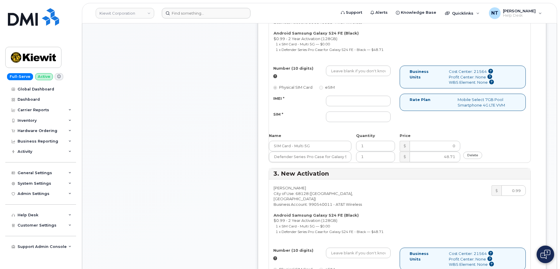
scroll to position [0, 0]
click at [345, 96] on input "IMEI *" at bounding box center [358, 101] width 65 height 11
paste input "355901953165040"
type input "355901953165040"
click at [351, 112] on input "SIM *" at bounding box center [358, 117] width 65 height 11
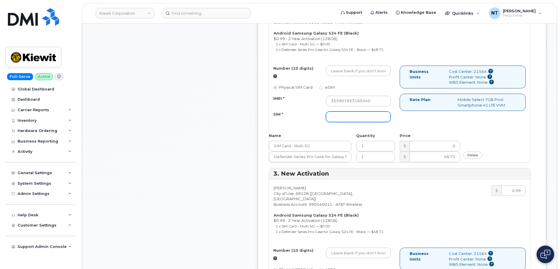
paste input "89043051202300838925012227159637"
type input "89043051202300838925012227159637"
drag, startPoint x: 365, startPoint y: 105, endPoint x: 420, endPoint y: 109, distance: 55.2
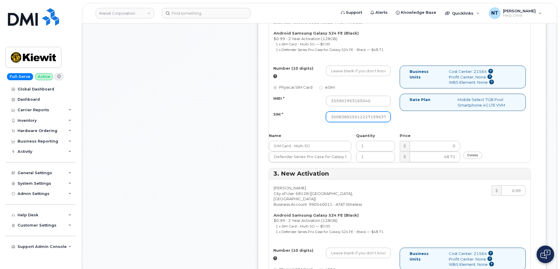
click at [420, 109] on div "Number (10 digits) Physical SIM Card eSIM IMEI * 355901953165040 SIM * 89043051…" at bounding box center [400, 97] width 262 height 62
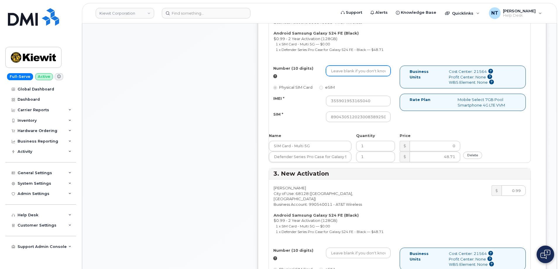
click at [346, 66] on input "Number (10 digits)" at bounding box center [358, 71] width 65 height 11
paste input "402-208-8754"
click at [349, 66] on input "402-208-8754" at bounding box center [358, 71] width 65 height 11
drag, startPoint x: 339, startPoint y: 58, endPoint x: 345, endPoint y: 59, distance: 6.5
click at [345, 66] on input "4022088754" at bounding box center [358, 71] width 65 height 11
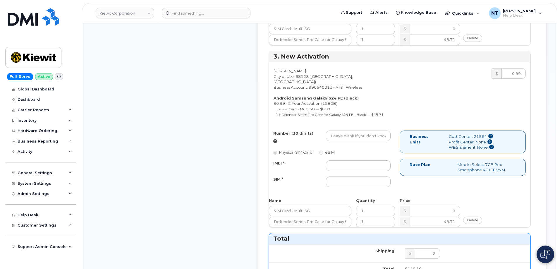
scroll to position [586, 0]
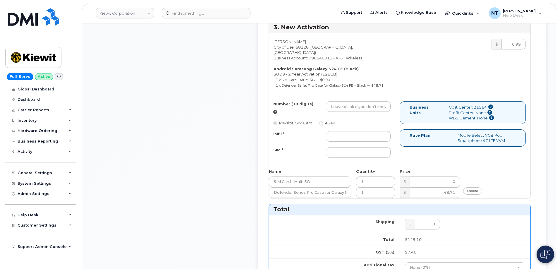
type input "4022088754"
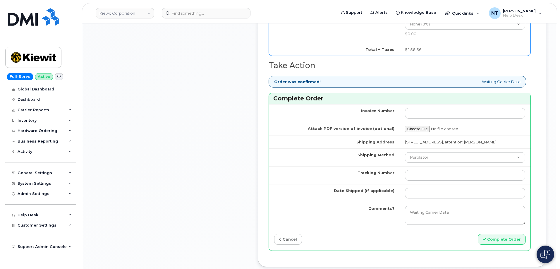
scroll to position [820, 0]
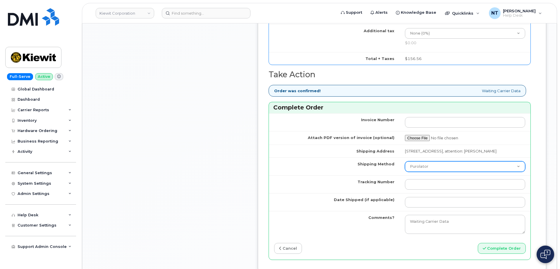
click at [453, 161] on select "Purolator UPS FedEx Canada Post Courier Other Drop Off Pick Up" at bounding box center [465, 166] width 120 height 11
select select "FedEx"
click at [405, 161] on select "Purolator UPS FedEx Canada Post Courier Other Drop Off Pick Up" at bounding box center [465, 166] width 120 height 11
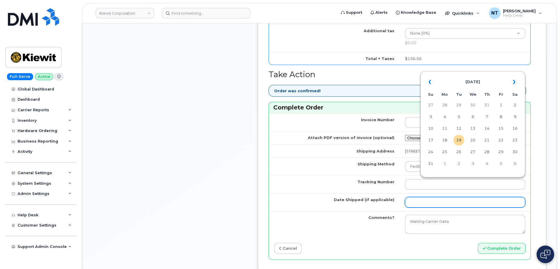
click at [443, 197] on input "Date Shipped (if applicable)" at bounding box center [465, 202] width 120 height 11
click at [462, 143] on td "19" at bounding box center [459, 140] width 11 height 11
type input "[DATE]"
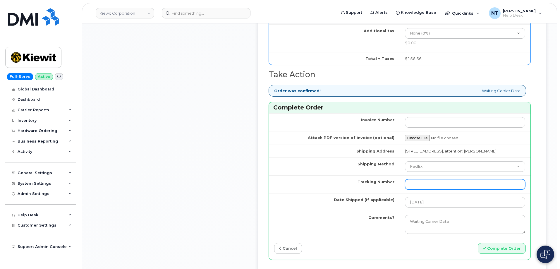
click at [437, 179] on input "Tracking Number" at bounding box center [465, 184] width 120 height 11
drag, startPoint x: 297, startPoint y: 158, endPoint x: 288, endPoint y: 158, distance: 8.2
click at [297, 175] on td "Tracking Number" at bounding box center [334, 184] width 131 height 18
click at [442, 179] on input "Tracking Number" at bounding box center [465, 184] width 120 height 11
paste input "444401112780"
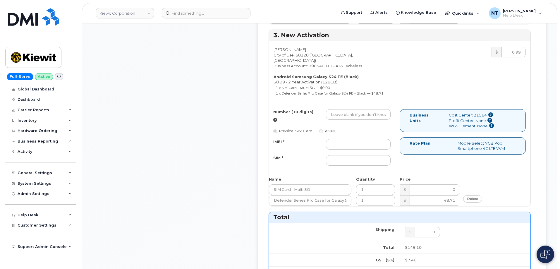
scroll to position [527, 0]
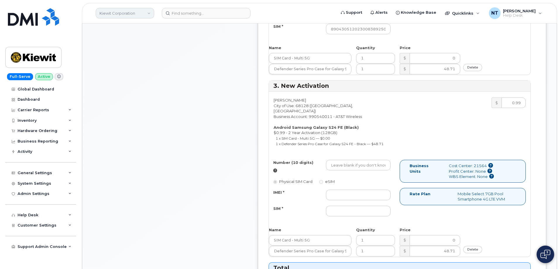
type input "444401112780"
click at [344, 190] on input "IMEI *" at bounding box center [358, 195] width 65 height 11
paste input "355901953168267"
type input "355901953168267"
click at [357, 206] on input "SIM *" at bounding box center [358, 211] width 65 height 11
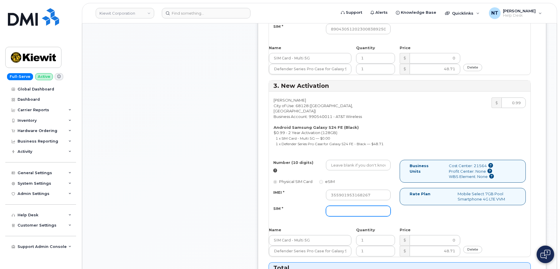
paste input "89043051202300838925012225167257"
type input "89043051202300838925012225167257"
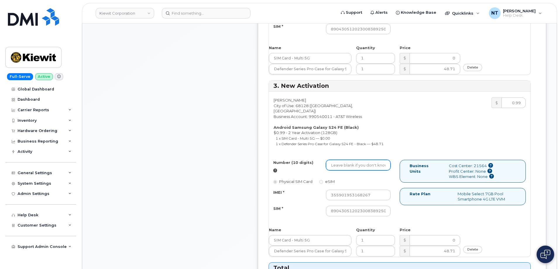
click at [356, 160] on input "Number (10 digits)" at bounding box center [358, 165] width 65 height 11
paste input "402-218-3691"
click at [351, 160] on input "402-218-3691" at bounding box center [358, 165] width 65 height 11
click at [349, 160] on input "402-218-3691" at bounding box center [358, 165] width 65 height 11
drag, startPoint x: 340, startPoint y: 145, endPoint x: 348, endPoint y: 145, distance: 7.9
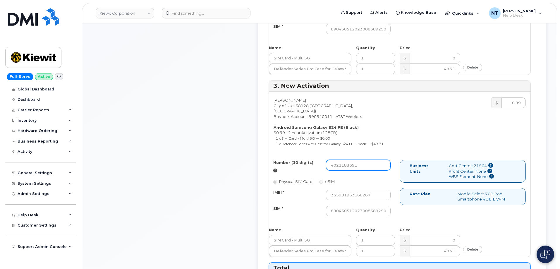
click at [348, 160] on input "4022183691" at bounding box center [358, 165] width 65 height 11
drag, startPoint x: 339, startPoint y: 145, endPoint x: 345, endPoint y: 146, distance: 6.3
click at [345, 160] on input "4022183691" at bounding box center [358, 165] width 65 height 11
type input "4022183691"
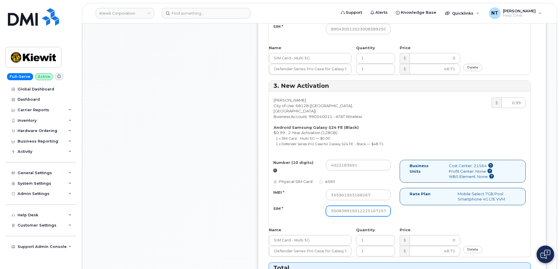
drag, startPoint x: 373, startPoint y: 188, endPoint x: 403, endPoint y: 189, distance: 29.9
click at [403, 189] on div "Number (10 digits) 4022183691 Physical SIM Card eSIM IMEI * 355901953168267 SIM…" at bounding box center [400, 191] width 262 height 62
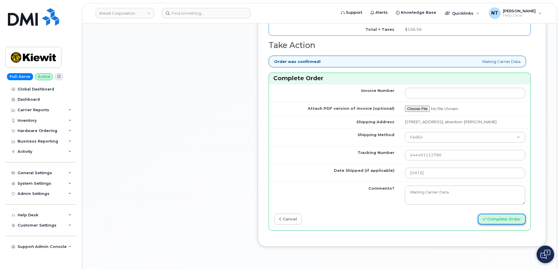
scroll to position [0, 0]
drag, startPoint x: 507, startPoint y: 203, endPoint x: 196, endPoint y: 130, distance: 319.1
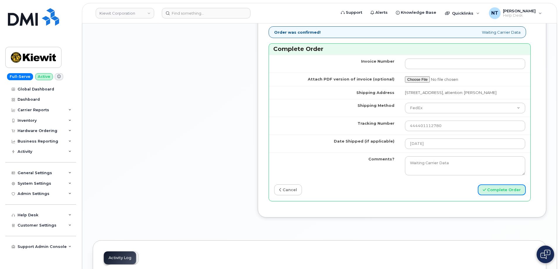
scroll to position [937, 0]
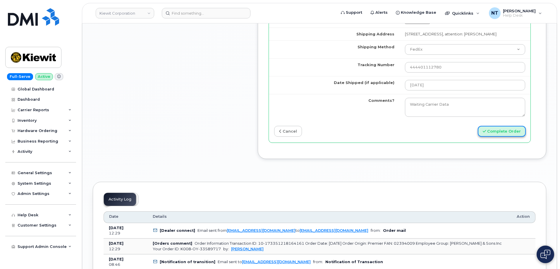
click at [508, 126] on button "Complete Order" at bounding box center [502, 131] width 48 height 11
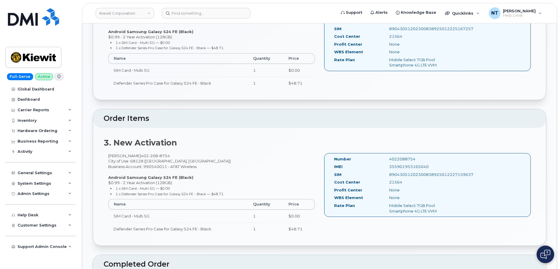
scroll to position [439, 0]
